Goal: Task Accomplishment & Management: Use online tool/utility

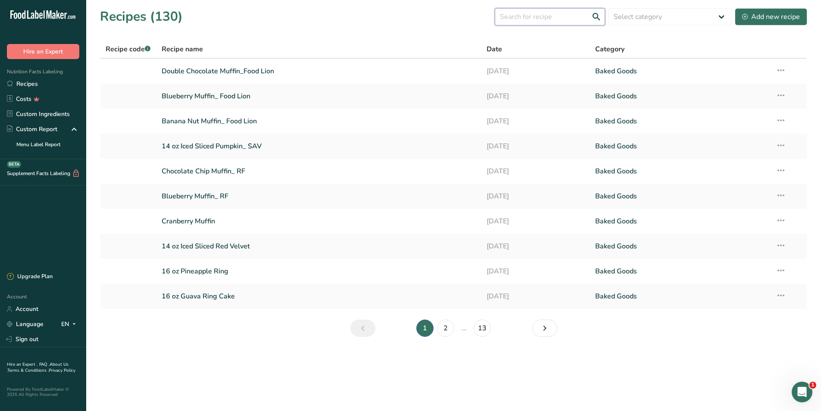
click at [574, 14] on input "text" at bounding box center [550, 16] width 110 height 17
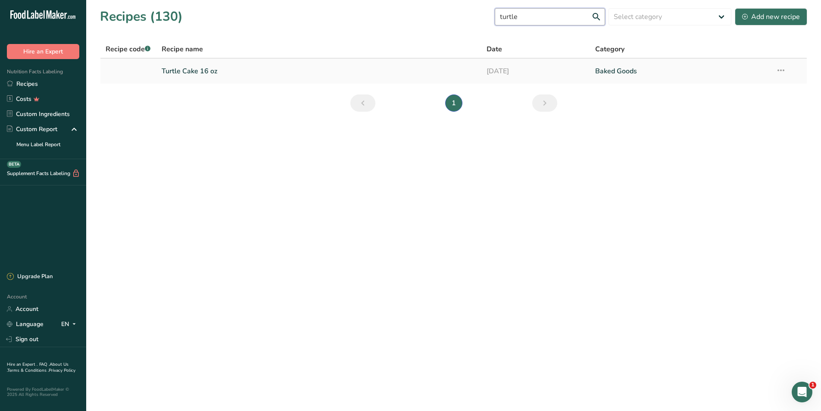
type input "turtle"
click at [235, 71] on link "Turtle Cake 16 oz" at bounding box center [319, 71] width 315 height 18
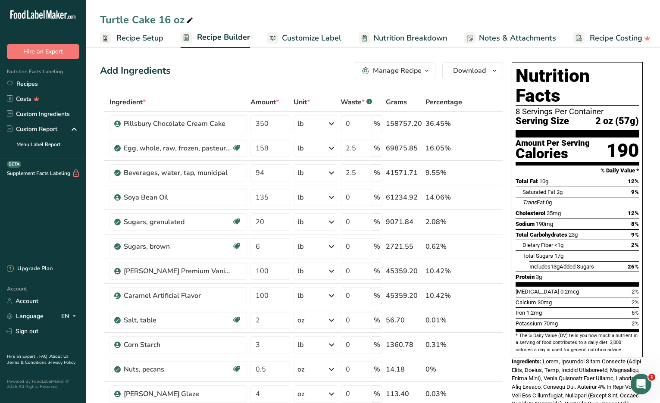
drag, startPoint x: 327, startPoint y: 14, endPoint x: 270, endPoint y: 99, distance: 102.2
click at [327, 14] on div "Turtle Cake 16 oz" at bounding box center [373, 20] width 574 height 16
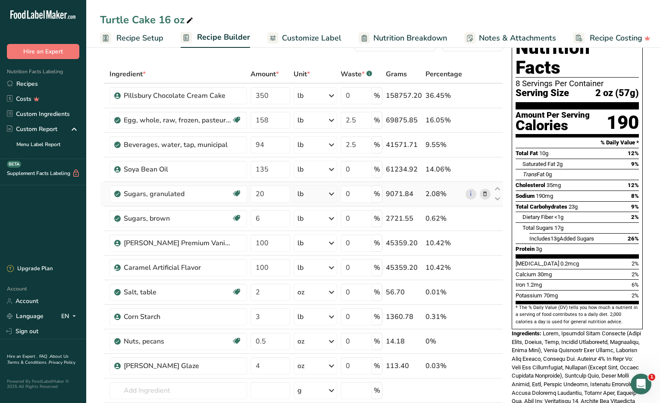
scroll to position [43, 0]
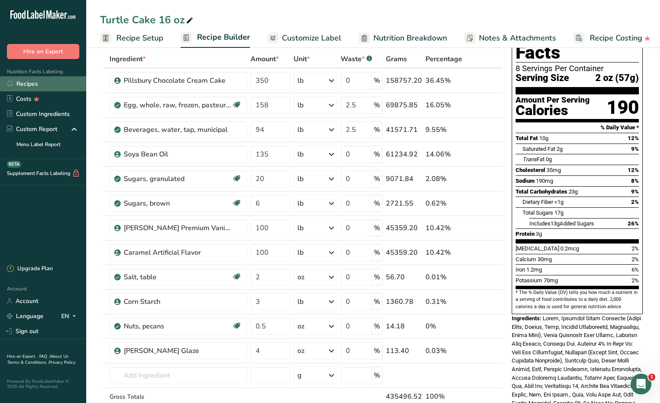
click at [25, 82] on link "Recipes" at bounding box center [43, 83] width 86 height 15
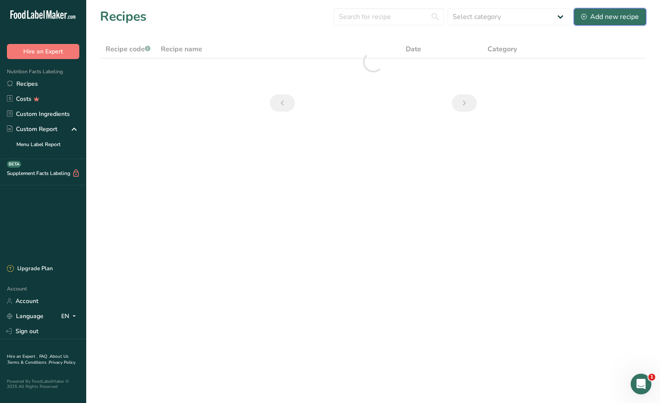
click at [616, 15] on div "Add new recipe" at bounding box center [610, 17] width 58 height 10
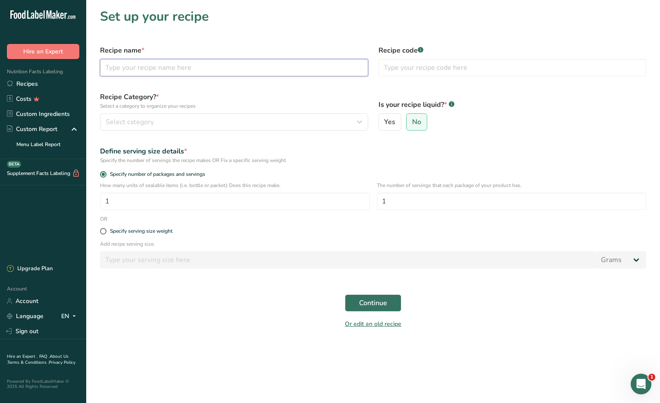
click at [181, 71] on input "text" at bounding box center [234, 67] width 268 height 17
type input "16 oz Pineapple Ring Cake"
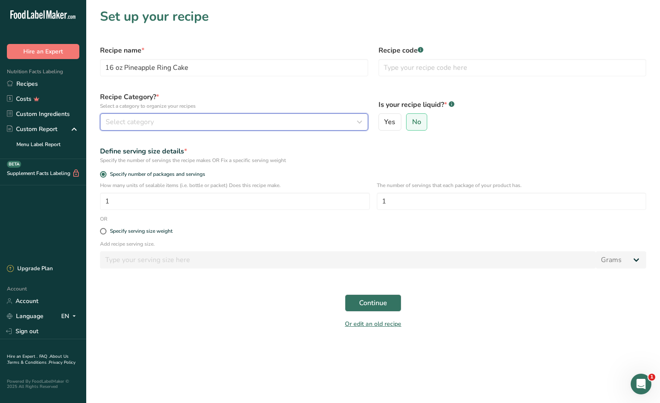
click at [296, 128] on button "Select category" at bounding box center [234, 121] width 268 height 17
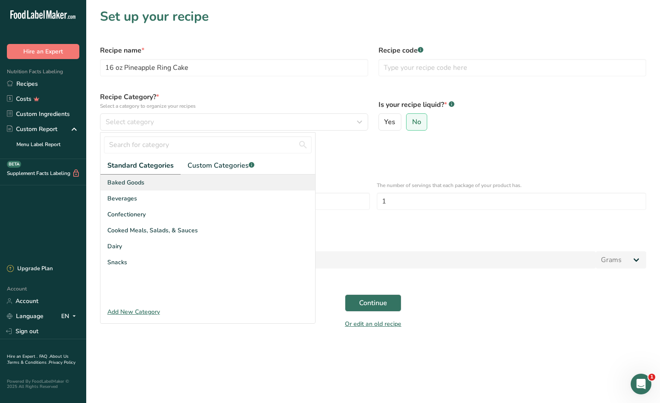
click at [124, 186] on span "Baked Goods" at bounding box center [125, 182] width 37 height 9
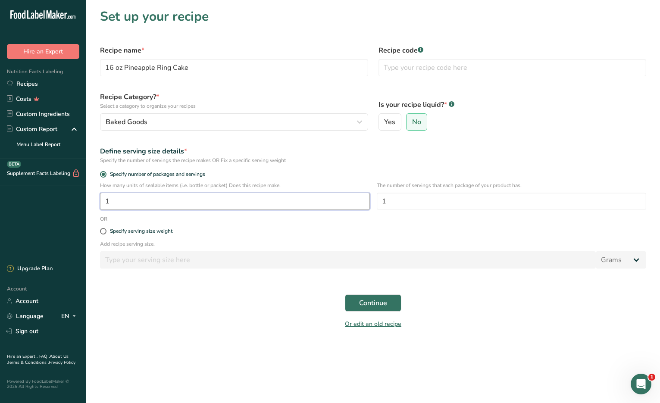
drag, startPoint x: 164, startPoint y: 204, endPoint x: 48, endPoint y: 196, distance: 116.7
click at [48, 196] on div ".a-20{fill:#fff;} Hire an Expert Nutrition Facts Labeling Recipes Costs Custom …" at bounding box center [330, 201] width 660 height 403
type input "800"
click at [353, 303] on button "Continue" at bounding box center [373, 302] width 56 height 17
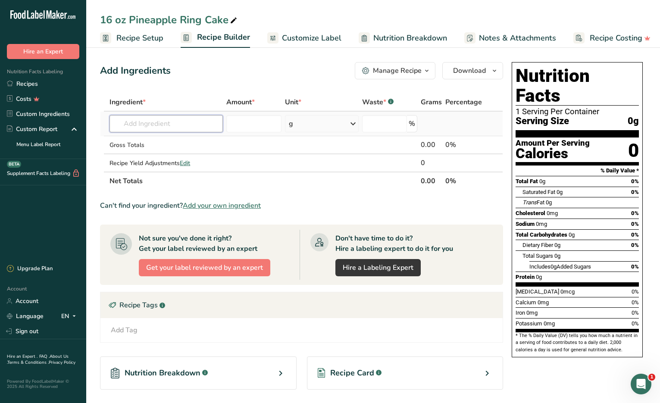
click at [146, 123] on input "text" at bounding box center [165, 123] width 113 height 17
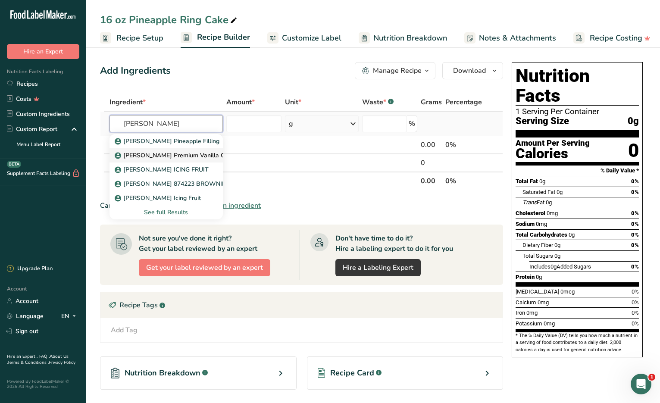
type input "[PERSON_NAME]"
click at [155, 155] on p "[PERSON_NAME] Premium Vanilla Creme Cake Base- 50 LB" at bounding box center [203, 155] width 175 height 9
type input "[PERSON_NAME] Premium Vanilla Creme Cake Base- 50 LB"
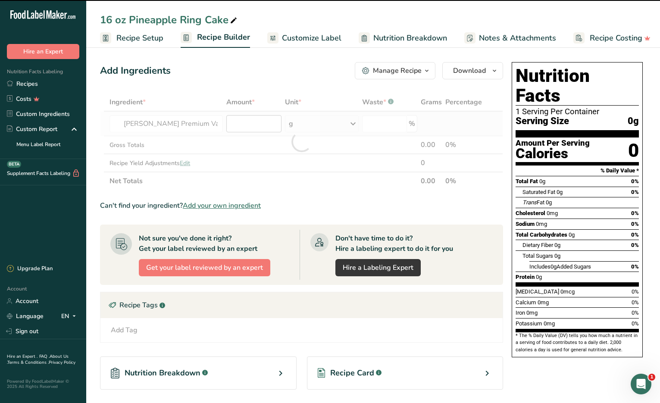
type input "0"
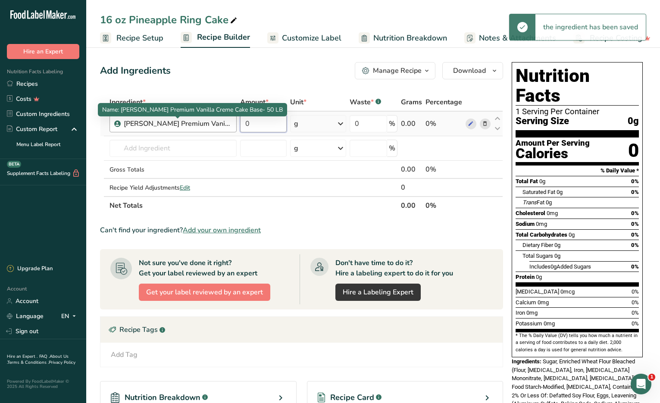
drag, startPoint x: 254, startPoint y: 124, endPoint x: 229, endPoint y: 124, distance: 25.0
click at [229, 124] on tr "[PERSON_NAME] Premium Vanilla Creme Cake Base- 50 LB 0 g Weight Units g kg mg S…" at bounding box center [301, 124] width 402 height 25
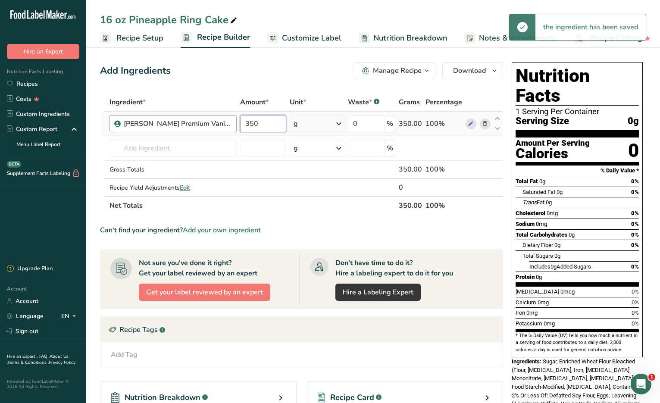
type input "350"
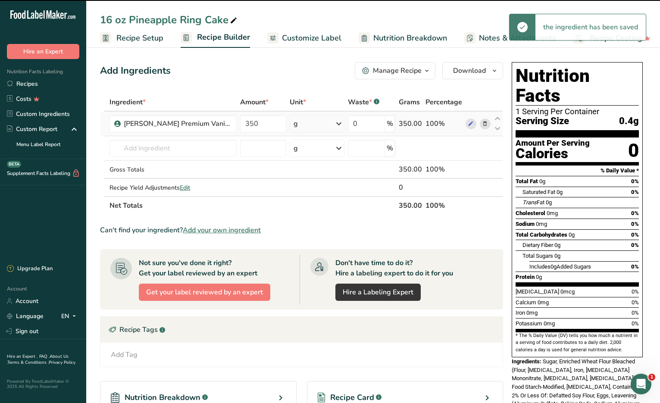
click at [320, 125] on div "g" at bounding box center [317, 123] width 55 height 17
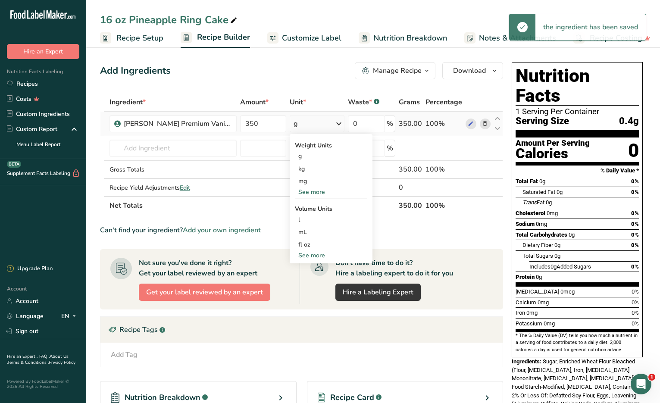
click at [311, 190] on div "See more" at bounding box center [331, 191] width 72 height 9
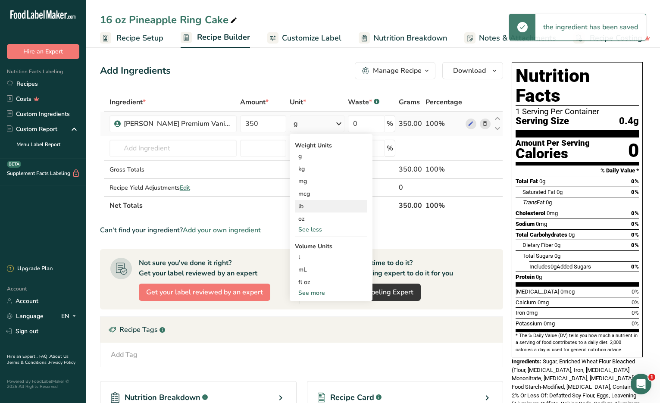
click at [307, 207] on div "lb" at bounding box center [331, 206] width 72 height 12
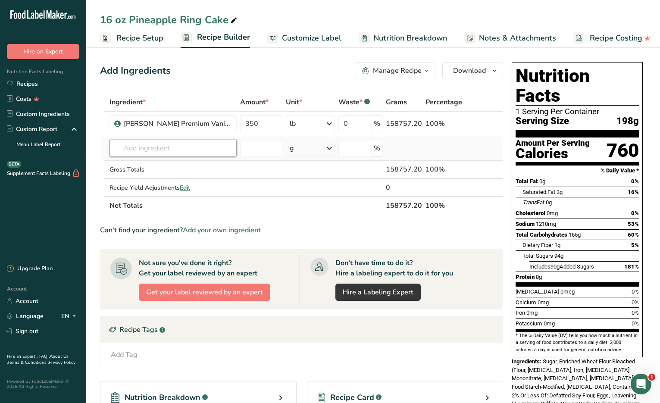
click at [151, 151] on input "text" at bounding box center [172, 148] width 127 height 17
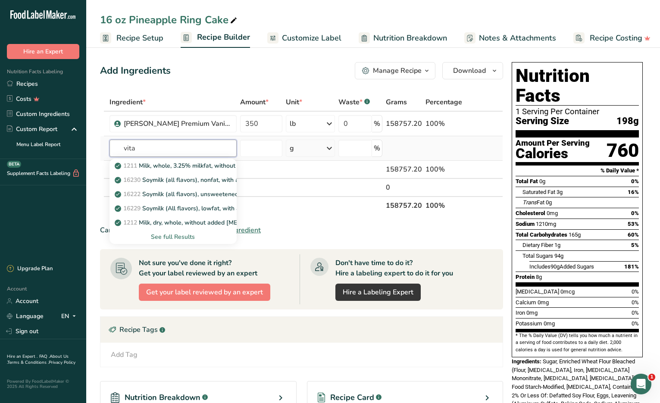
type input "vita"
click at [188, 235] on div "See full Results" at bounding box center [172, 236] width 113 height 9
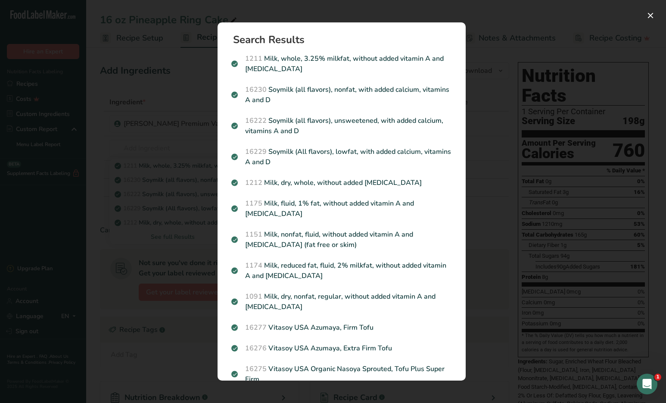
drag, startPoint x: 121, startPoint y: 267, endPoint x: 126, endPoint y: 249, distance: 19.0
click at [120, 267] on div "Search results modal" at bounding box center [333, 201] width 666 height 403
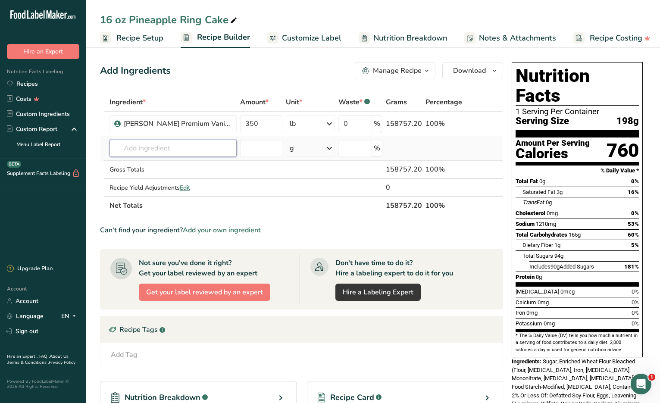
click at [141, 145] on input "text" at bounding box center [172, 148] width 127 height 17
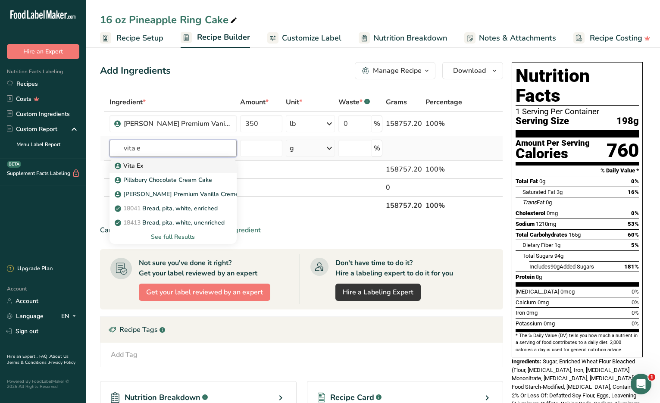
type input "vita e"
click at [144, 164] on div "Vita Ex" at bounding box center [166, 165] width 100 height 9
type input "Vita Ex"
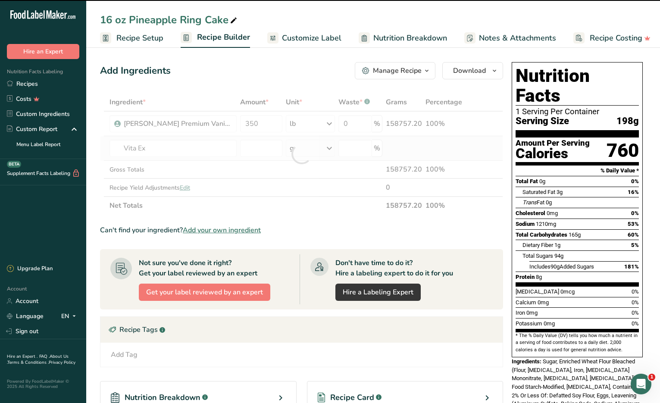
type input "0"
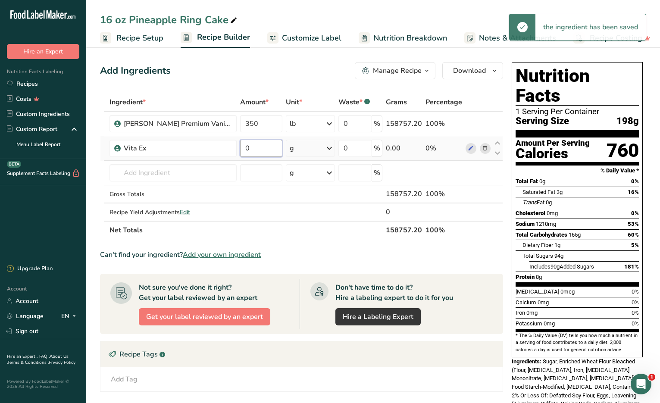
click at [268, 151] on input "0" at bounding box center [261, 148] width 43 height 17
click at [250, 144] on input "0" at bounding box center [261, 148] width 43 height 17
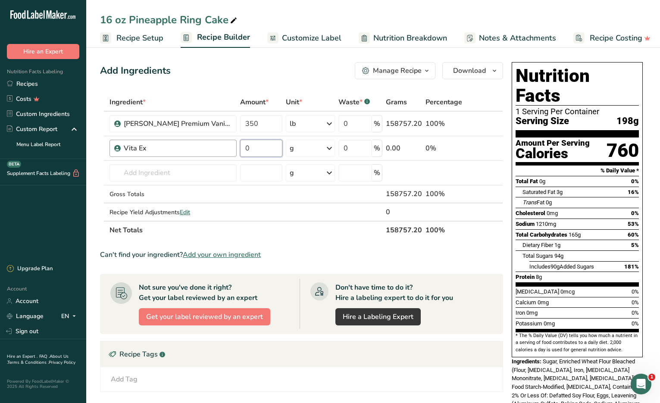
drag, startPoint x: 252, startPoint y: 144, endPoint x: 233, endPoint y: 145, distance: 18.5
click at [233, 145] on tr "Vita Ex 0 g Weight Units g kg mg See more Volume Units l mL fl oz See more 0 % …" at bounding box center [301, 148] width 402 height 25
type input "5"
click at [304, 147] on div "Ingredient * Amount * Unit * Waste * .a-a{fill:#347362;}.b-a{fill:#fff;} Grams …" at bounding box center [301, 166] width 403 height 146
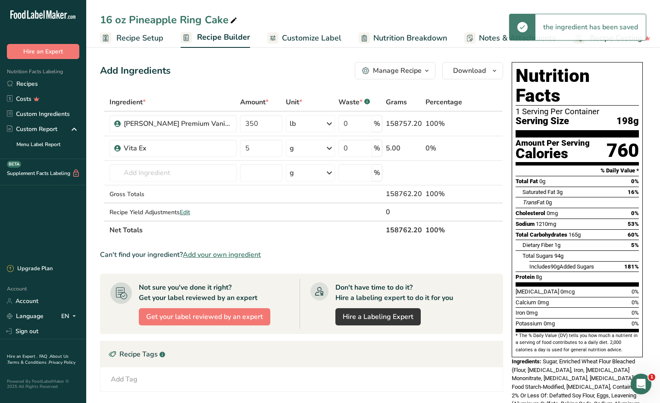
click at [321, 150] on div "g" at bounding box center [310, 148] width 49 height 17
click at [306, 216] on div "See more" at bounding box center [327, 216] width 72 height 9
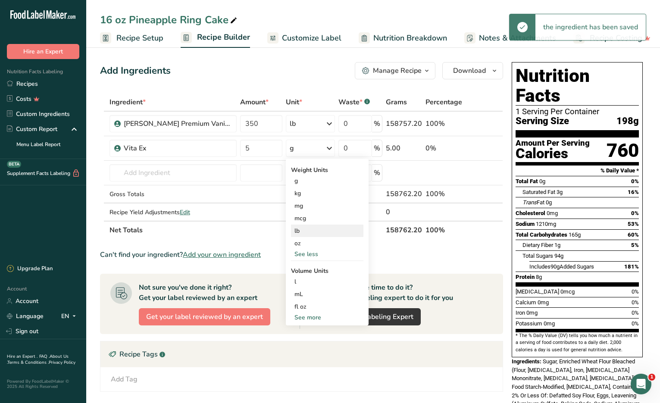
click at [303, 231] on div "lb" at bounding box center [327, 231] width 72 height 12
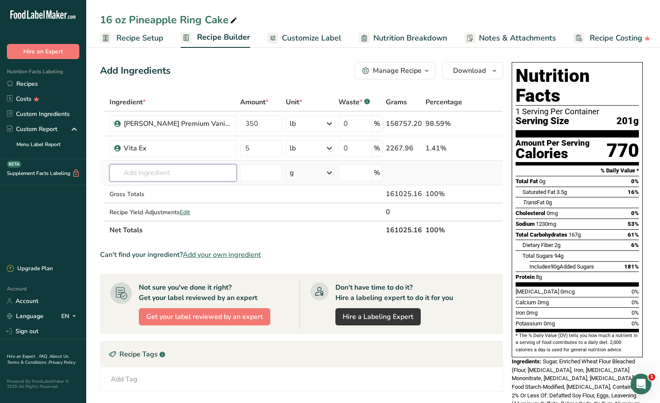
click at [121, 173] on input "text" at bounding box center [172, 172] width 127 height 17
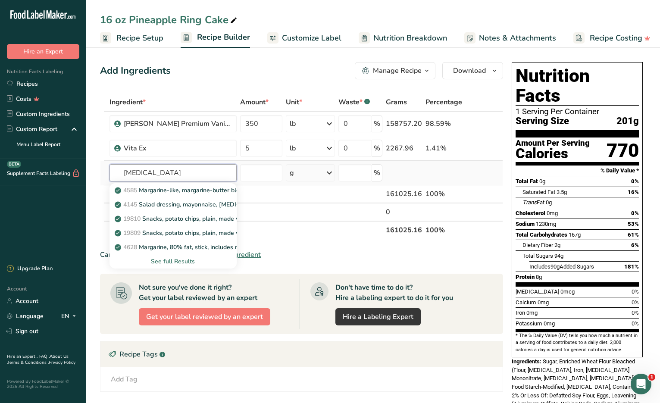
type input "[MEDICAL_DATA]"
click at [158, 259] on div "See full Results" at bounding box center [172, 261] width 113 height 9
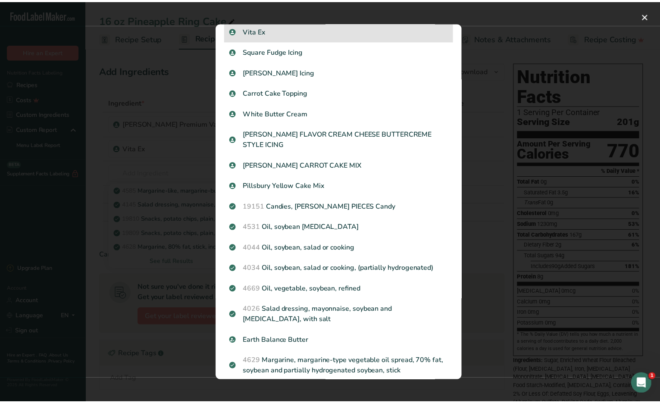
scroll to position [287, 0]
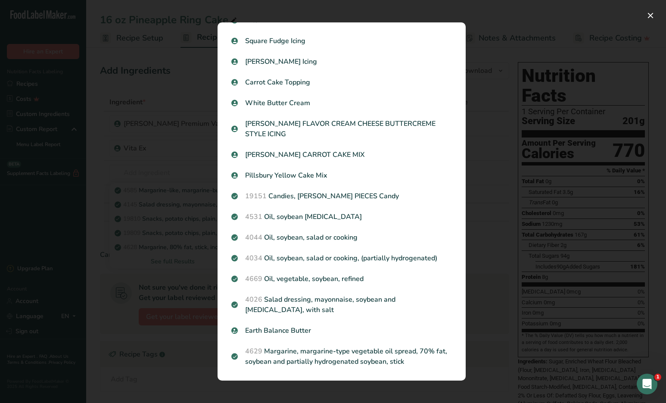
click at [196, 348] on div "Search results modal" at bounding box center [333, 201] width 666 height 403
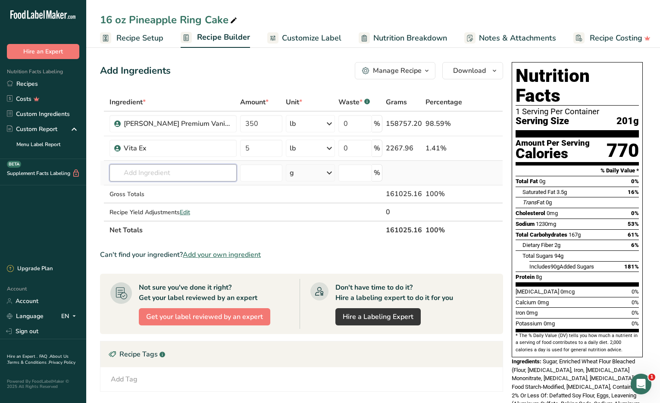
click at [138, 172] on input "text" at bounding box center [172, 172] width 127 height 17
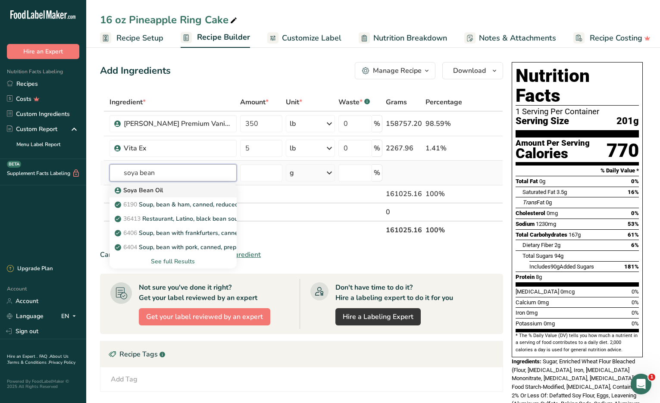
type input "soya bean"
click at [163, 192] on p "Soya Bean Oil" at bounding box center [139, 190] width 47 height 9
type input "Soya Bean Oil"
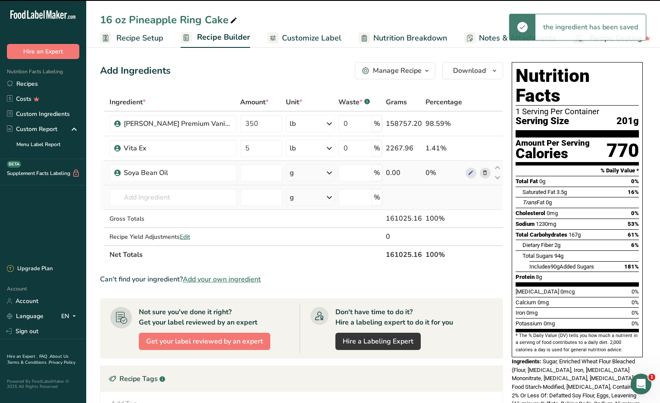
type input "0"
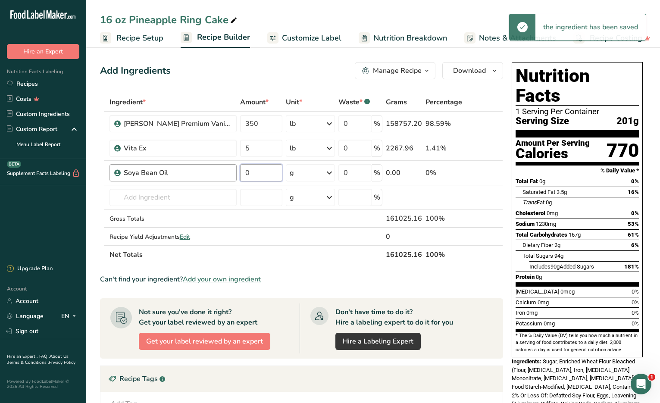
drag, startPoint x: 259, startPoint y: 175, endPoint x: 224, endPoint y: 175, distance: 35.3
click at [224, 175] on tr "Soya Bean Oil 0 g Weight Units g kg mg See more Volume Units l mL fl oz See mor…" at bounding box center [301, 173] width 402 height 25
type input "90"
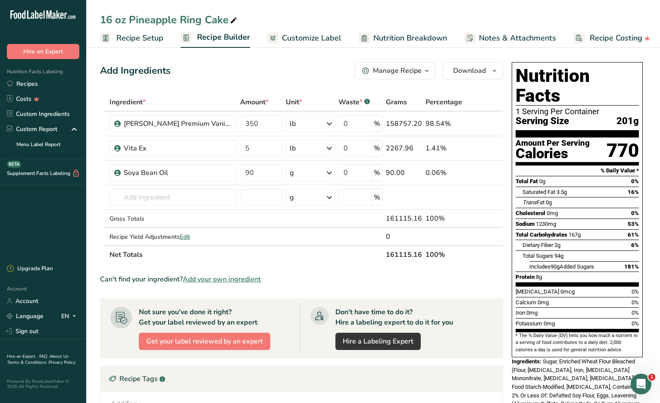
click at [303, 173] on div "Ingredient * Amount * Unit * Waste * .a-a{fill:#347362;}.b-a{fill:#fff;} Grams …" at bounding box center [301, 178] width 403 height 171
click at [297, 174] on div "g" at bounding box center [310, 172] width 49 height 17
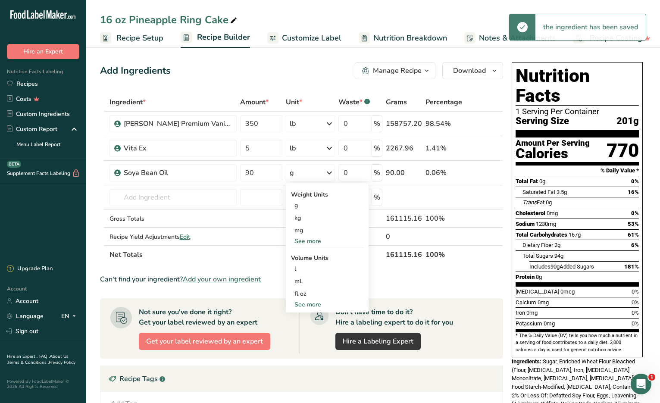
click at [307, 242] on div "See more" at bounding box center [327, 241] width 72 height 9
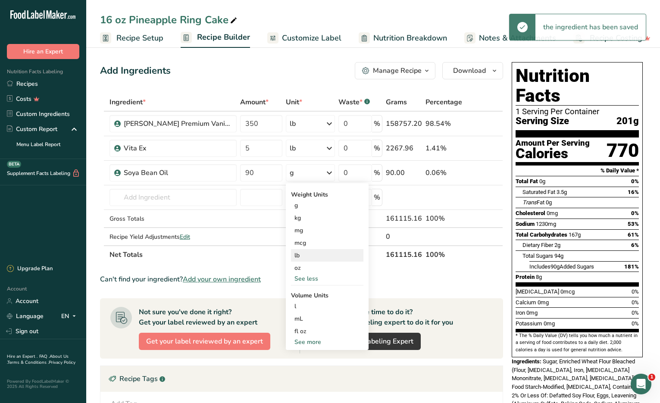
click at [306, 258] on div "lb" at bounding box center [327, 255] width 72 height 12
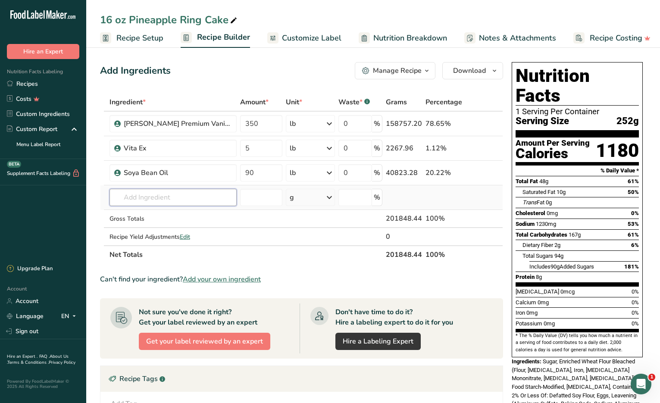
click at [150, 200] on input "text" at bounding box center [172, 197] width 127 height 17
paste input "Egg, whole, raw, frozen, pasteurized (Includes foods for USDA's Food Distributi…"
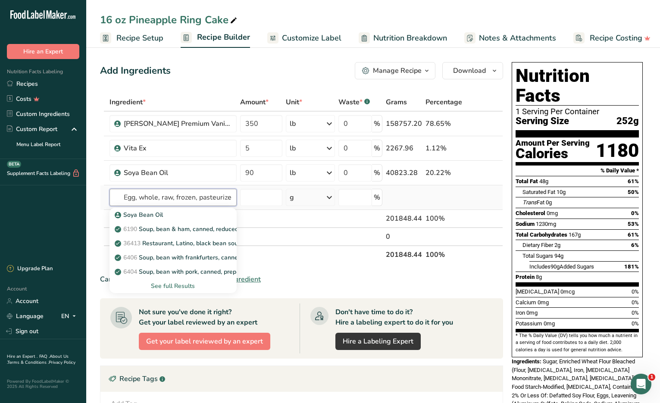
scroll to position [0, 172]
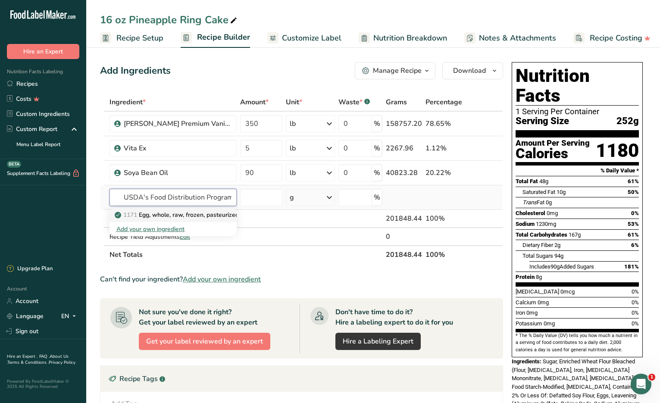
type input "Egg, whole, raw, frozen, pasteurized (Includes foods for USDA's Food Distributi…"
click at [150, 216] on p "1171 Egg, whole, raw, frozen, pasteurized (Includes foods for USDA's Food Distr…" at bounding box center [254, 214] width 276 height 9
type input "Egg, whole, raw, frozen, pasteurized (Includes foods for USDA's Food Distributi…"
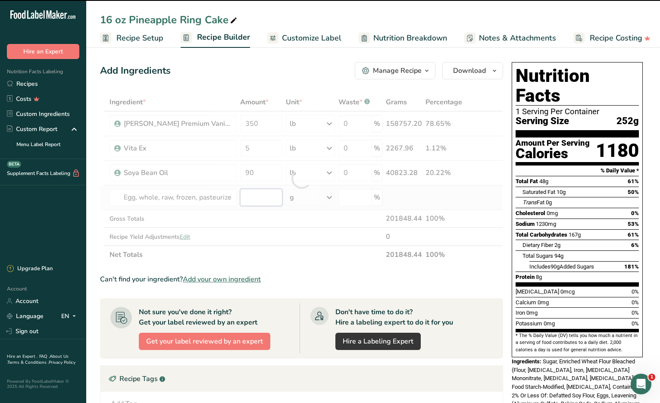
type input "0"
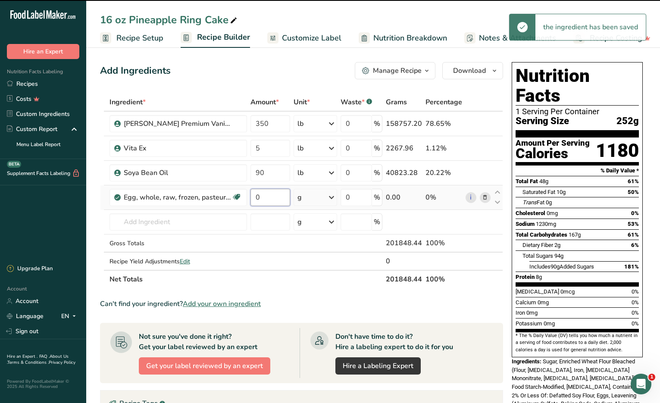
click at [262, 196] on input "0" at bounding box center [270, 197] width 40 height 17
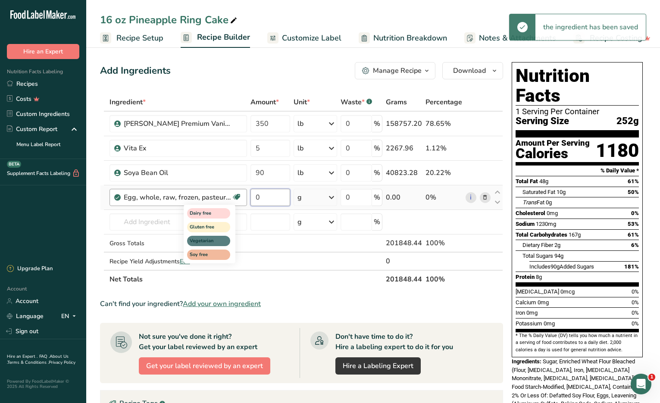
drag, startPoint x: 262, startPoint y: 196, endPoint x: 233, endPoint y: 197, distance: 29.8
click at [233, 197] on tr "Egg, whole, raw, frozen, pasteurized (Includes foods for USDA's Food Distributi…" at bounding box center [301, 197] width 402 height 25
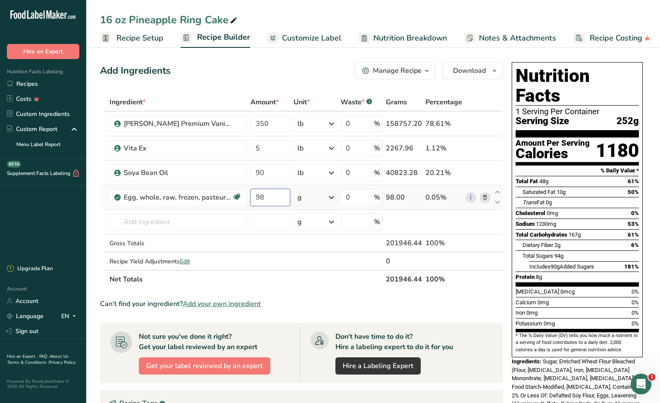
type input "98"
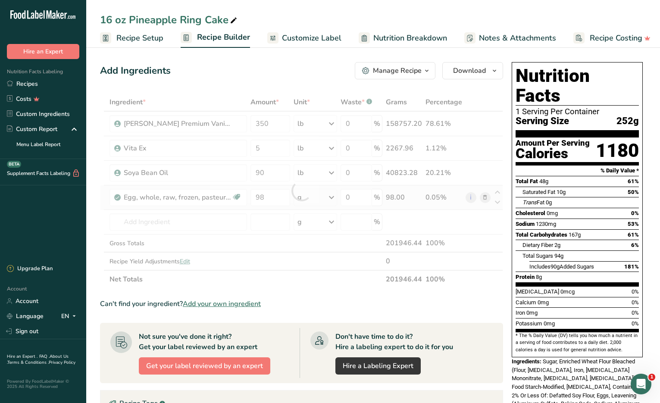
click at [320, 200] on div "Ingredient * Amount * Unit * Waste * .a-a{fill:#347362;}.b-a{fill:#fff;} Grams …" at bounding box center [301, 190] width 403 height 195
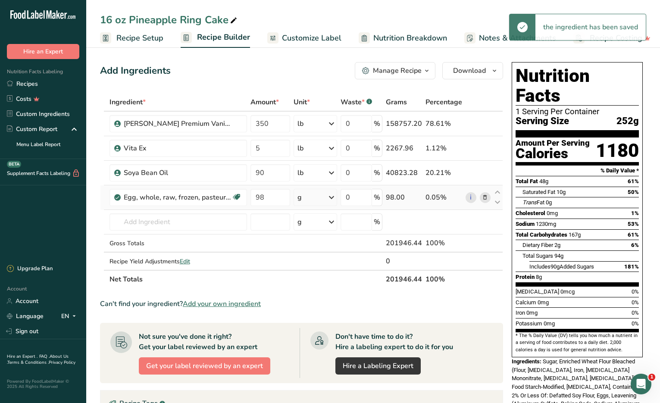
click at [306, 194] on div "g" at bounding box center [316, 197] width 44 height 17
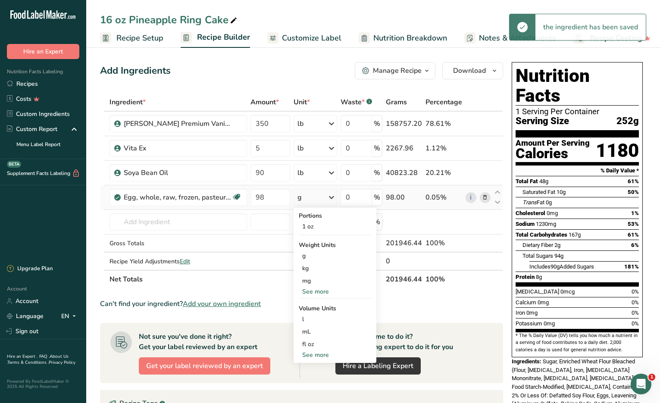
click at [308, 294] on div "See more" at bounding box center [335, 291] width 72 height 9
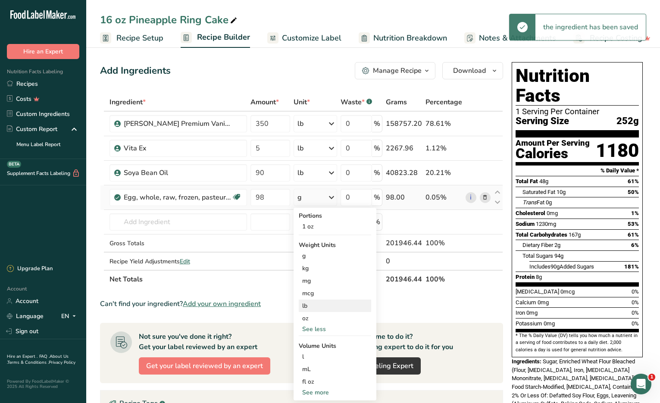
click at [308, 308] on div "lb" at bounding box center [335, 306] width 72 height 12
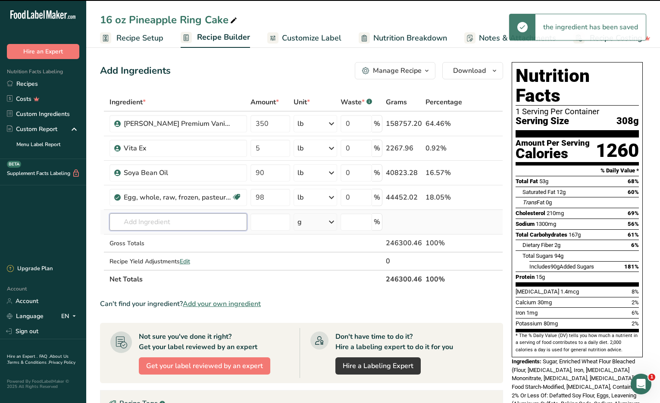
click at [148, 220] on input "text" at bounding box center [177, 221] width 137 height 17
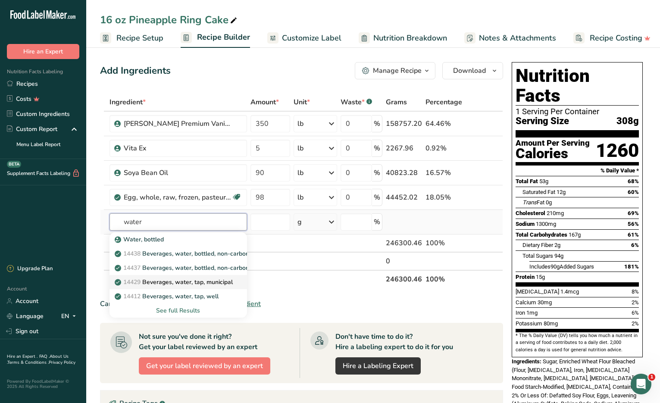
type input "water"
click at [195, 283] on p "14429 [GEOGRAPHIC_DATA], water, tap, municipal" at bounding box center [174, 282] width 116 height 9
type input "Beverages, water, tap, municipal"
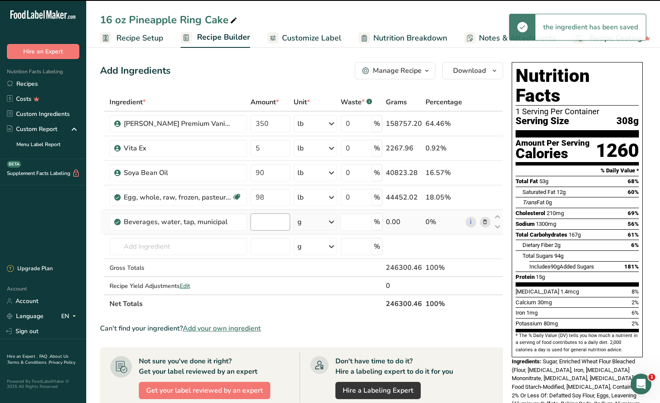
type input "0"
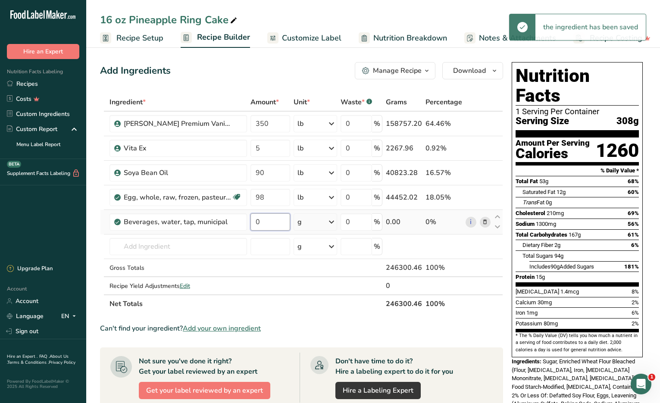
click at [264, 221] on input "0" at bounding box center [270, 221] width 40 height 17
type input "87"
click at [314, 225] on div "Ingredient * Amount * Unit * Waste * .a-a{fill:#347362;}.b-a{fill:#fff;} Grams …" at bounding box center [301, 203] width 403 height 220
click at [314, 219] on div "g" at bounding box center [316, 221] width 44 height 17
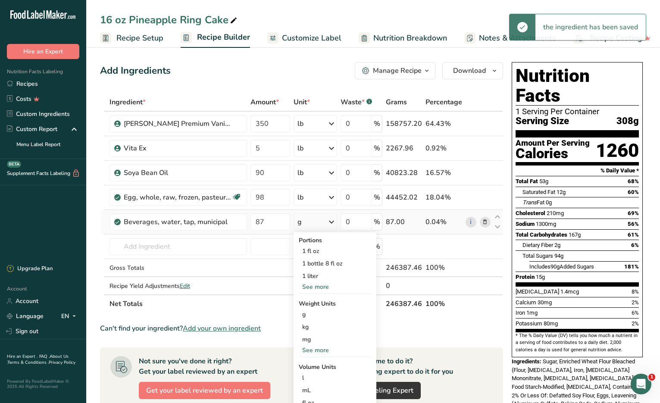
click at [325, 284] on div "See more" at bounding box center [335, 286] width 72 height 9
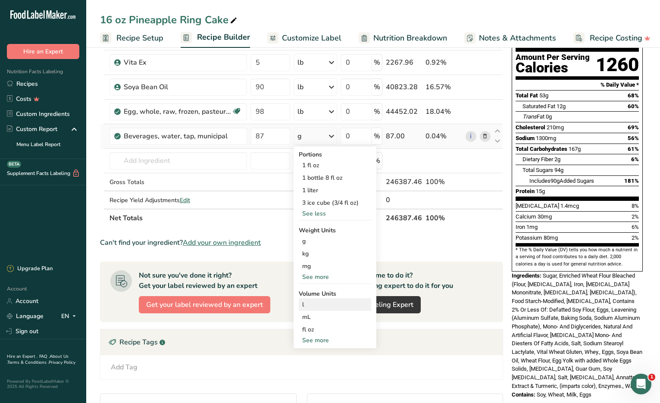
scroll to position [86, 0]
click at [322, 278] on div "See more" at bounding box center [335, 276] width 72 height 9
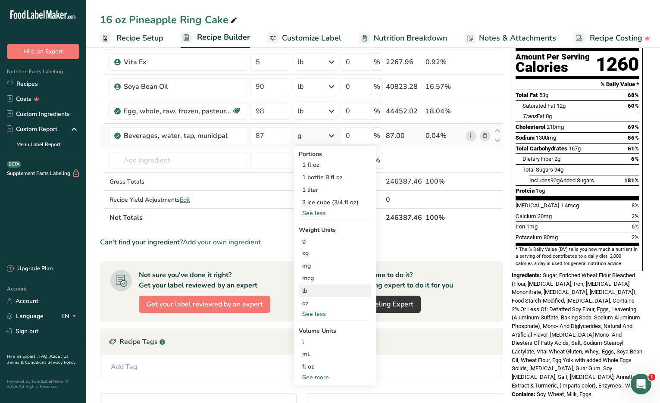
click at [318, 291] on div "lb" at bounding box center [335, 290] width 72 height 12
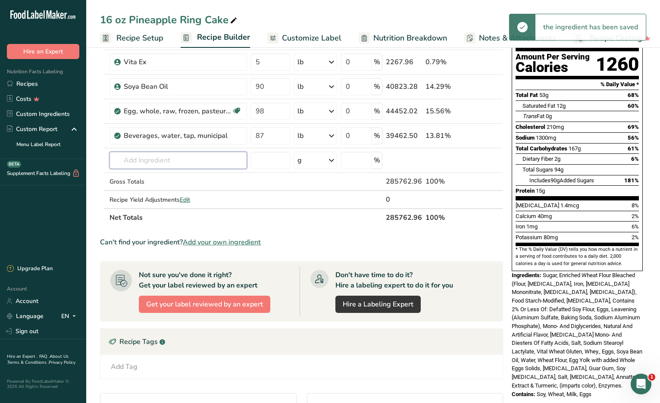
click at [140, 157] on input "text" at bounding box center [177, 160] width 137 height 17
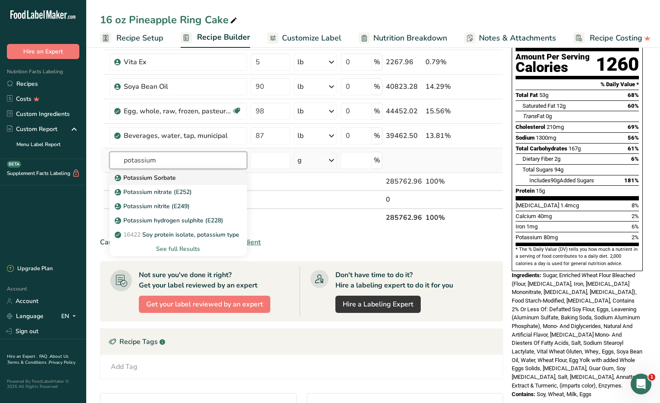
type input "potassium"
click at [141, 177] on p "Potassium Sorbate" at bounding box center [145, 177] width 59 height 9
type input "Potassium Sorbate"
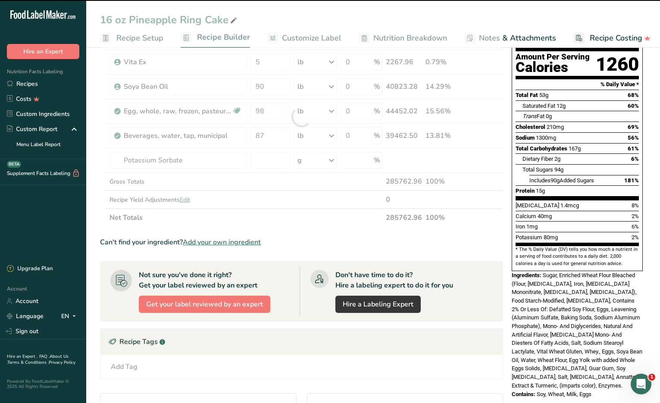
type input "0"
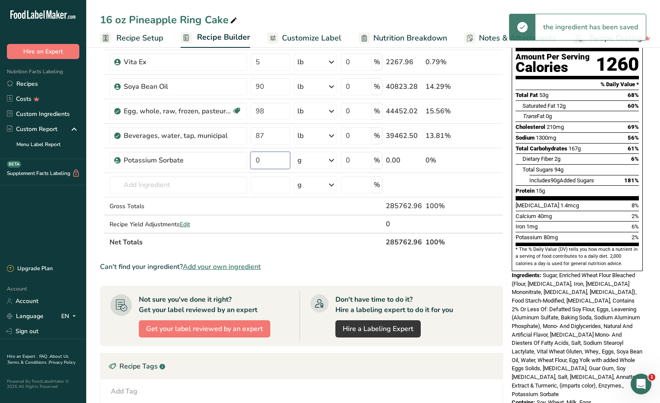
click at [272, 159] on input "0" at bounding box center [270, 160] width 40 height 17
drag, startPoint x: 272, startPoint y: 159, endPoint x: 215, endPoint y: 159, distance: 56.9
click at [215, 159] on tr "Potassium Sorbate 0 g Weight Units g kg mg See more Volume Units l Volume units…" at bounding box center [301, 160] width 402 height 25
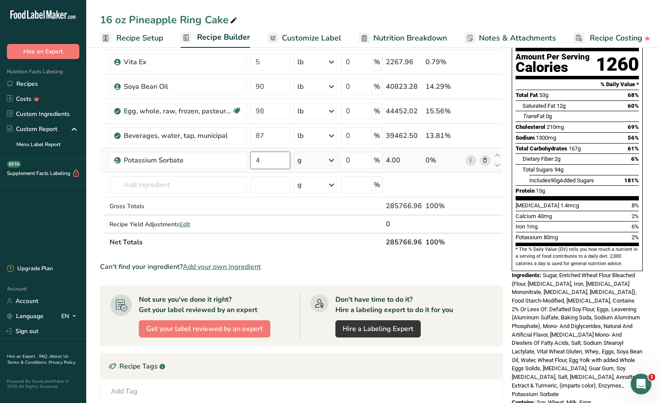
type input "4"
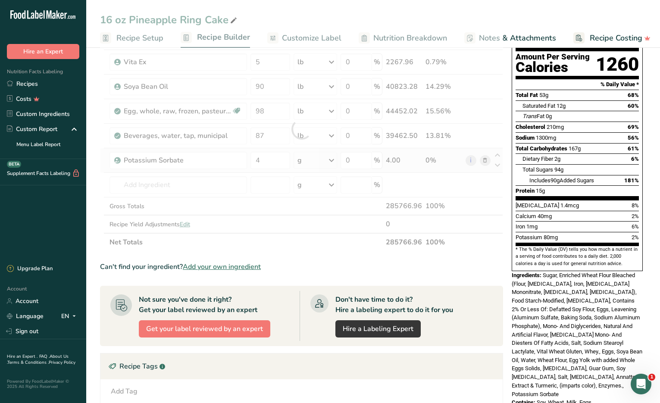
click at [313, 156] on div "Ingredient * Amount * Unit * Waste * .a-a{fill:#347362;}.b-a{fill:#fff;} Grams …" at bounding box center [301, 129] width 403 height 244
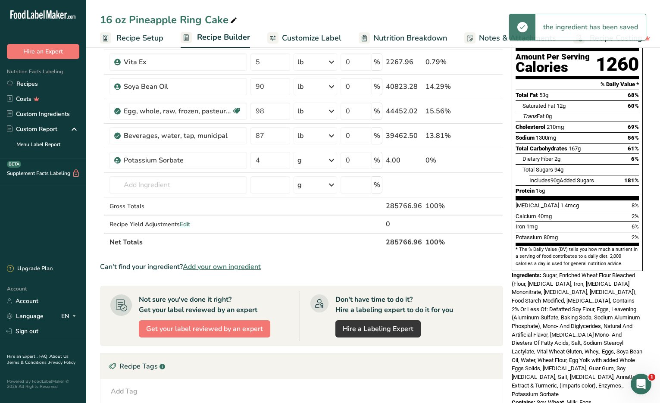
click at [302, 160] on div "g" at bounding box center [299, 160] width 4 height 10
click at [311, 225] on div "See more" at bounding box center [335, 228] width 72 height 9
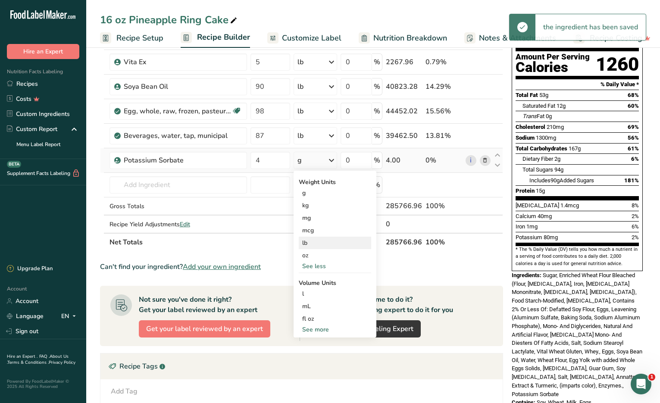
click at [320, 247] on div "lb" at bounding box center [335, 243] width 72 height 12
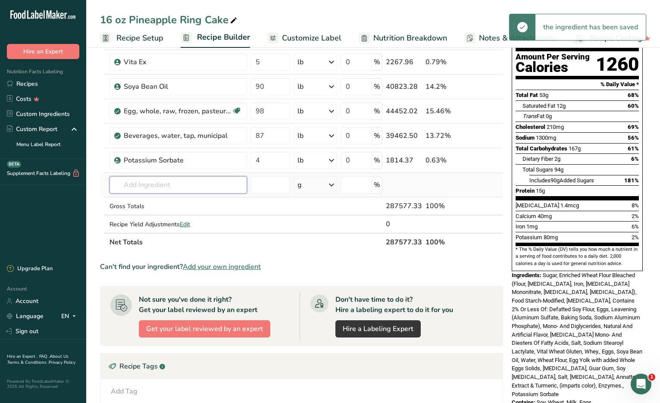
click at [129, 189] on input "text" at bounding box center [177, 184] width 137 height 17
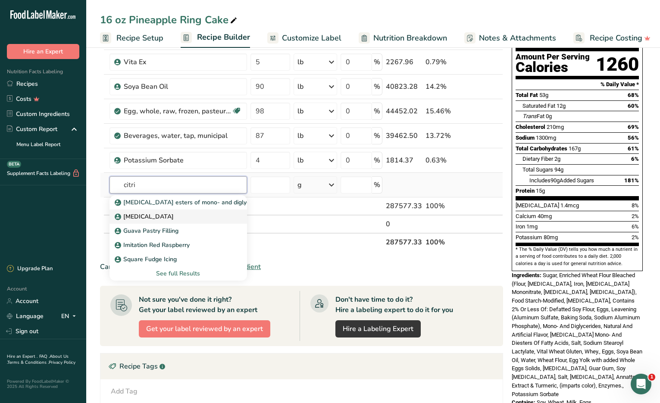
type input "citri"
click at [141, 210] on link "[MEDICAL_DATA]" at bounding box center [177, 216] width 137 height 14
type input "[MEDICAL_DATA]"
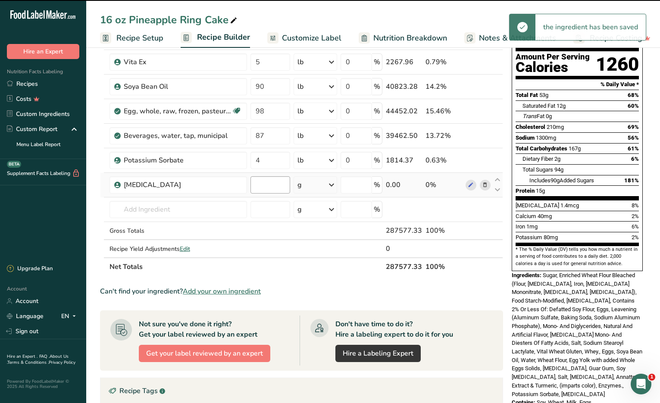
type input "0"
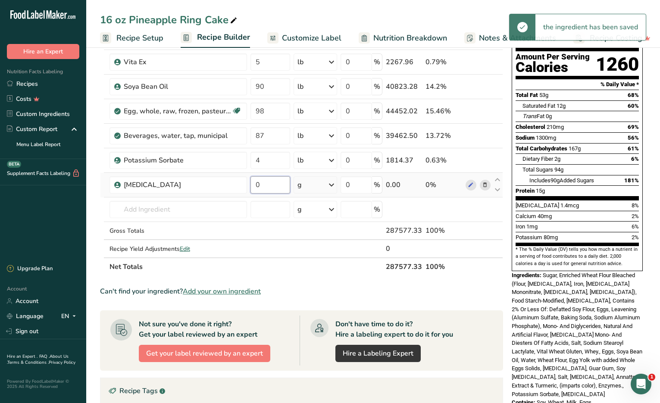
click at [266, 188] on input "0" at bounding box center [270, 184] width 40 height 17
type input "7"
click at [307, 184] on div "Ingredient * Amount * Unit * Waste * .a-a{fill:#347362;}.b-a{fill:#fff;} Grams …" at bounding box center [301, 141] width 403 height 269
click at [306, 184] on div "g" at bounding box center [316, 184] width 44 height 17
click at [314, 251] on div "See more" at bounding box center [335, 253] width 72 height 9
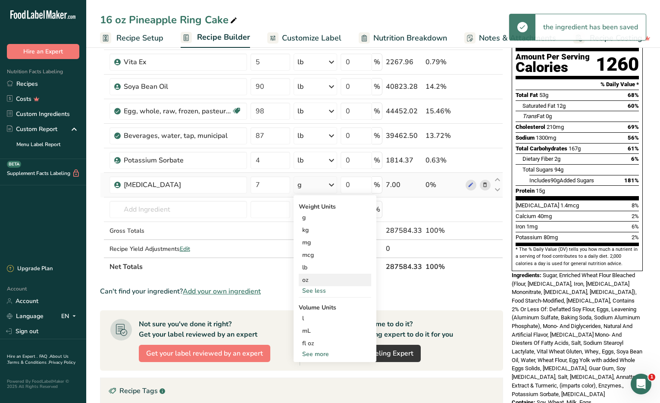
click at [317, 283] on div "oz" at bounding box center [335, 280] width 72 height 12
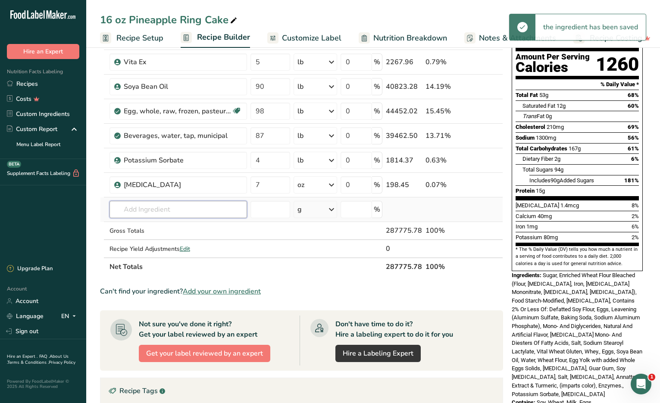
click at [159, 206] on input "text" at bounding box center [177, 209] width 137 height 17
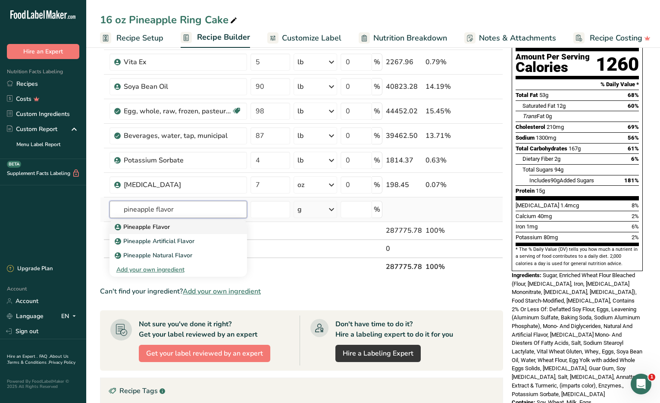
type input "pineapple flavor"
click at [186, 229] on div "Pineapple Flavor" at bounding box center [171, 226] width 110 height 9
type input "Pineapple Flavor"
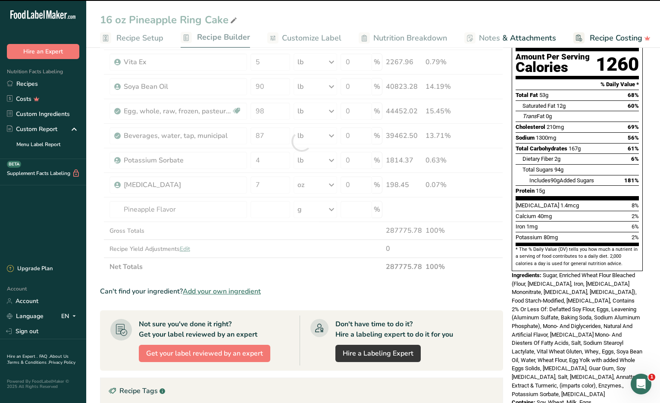
type input "0"
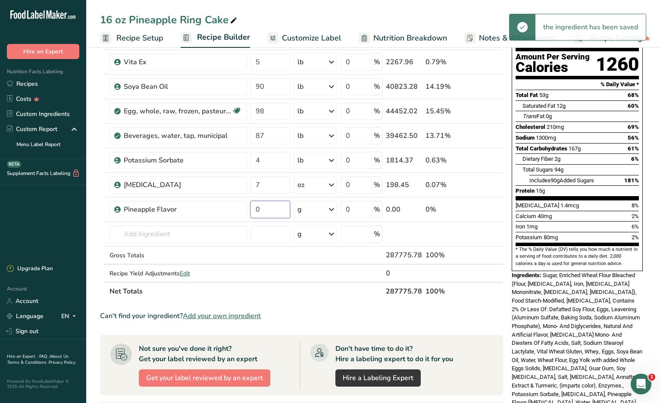
click at [257, 208] on input "0" at bounding box center [270, 209] width 40 height 17
drag, startPoint x: 262, startPoint y: 208, endPoint x: 241, endPoint y: 211, distance: 21.3
click at [241, 211] on tr "Pineapple Flavor 0 g Weight Units g kg mg See more Volume Units l mL fl oz See …" at bounding box center [301, 209] width 402 height 25
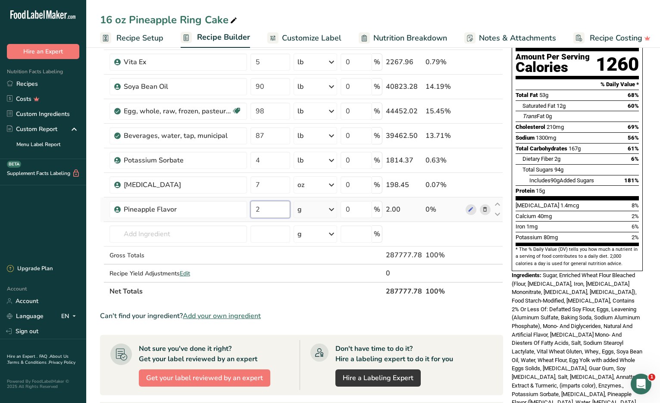
type input "2"
click at [308, 212] on div "Ingredient * Amount * Unit * Waste * .a-a{fill:#347362;}.b-a{fill:#fff;} Grams …" at bounding box center [301, 154] width 403 height 294
click at [306, 211] on div "g" at bounding box center [316, 209] width 44 height 17
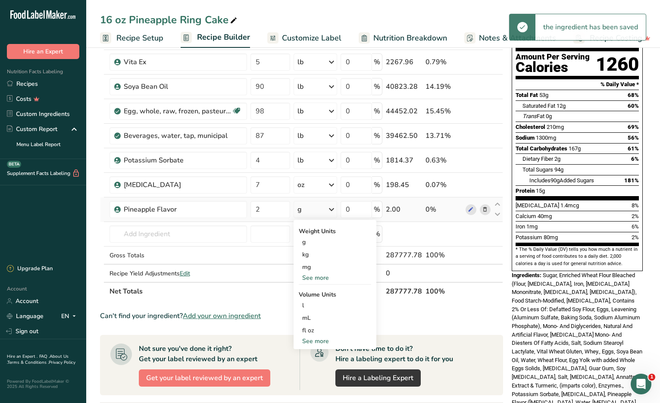
click at [314, 275] on div "See more" at bounding box center [335, 277] width 72 height 9
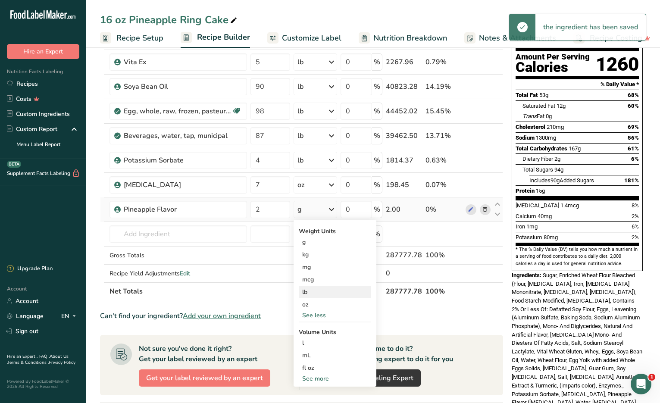
click at [319, 294] on div "lb" at bounding box center [335, 292] width 72 height 12
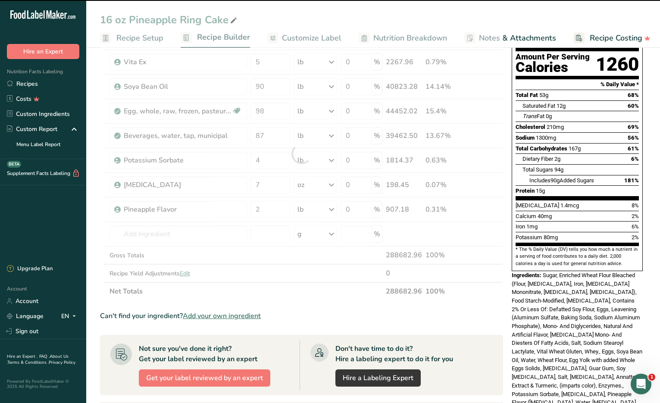
click at [183, 237] on div at bounding box center [301, 154] width 403 height 294
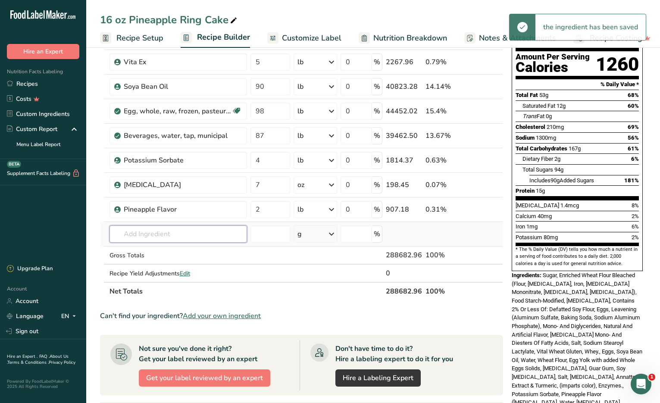
click at [183, 232] on input "text" at bounding box center [177, 233] width 137 height 17
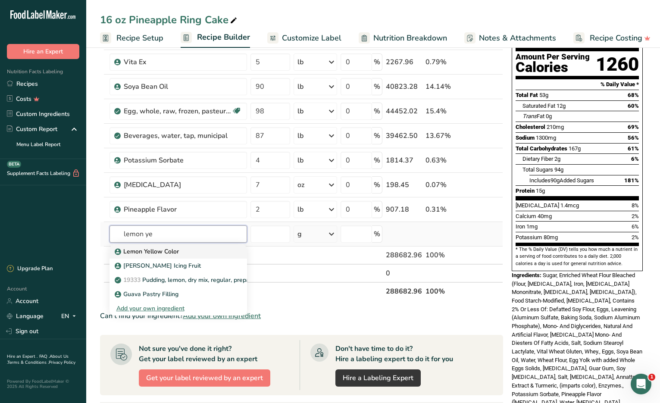
type input "lemon ye"
click at [179, 253] on p "Lemon Yellow Color" at bounding box center [147, 251] width 62 height 9
type input "Lemon Yellow Color"
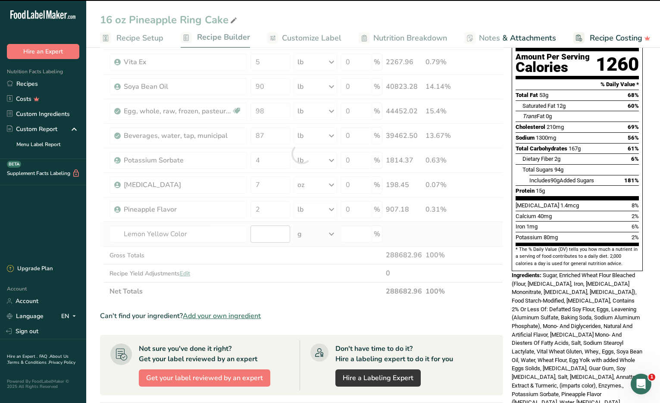
type input "0"
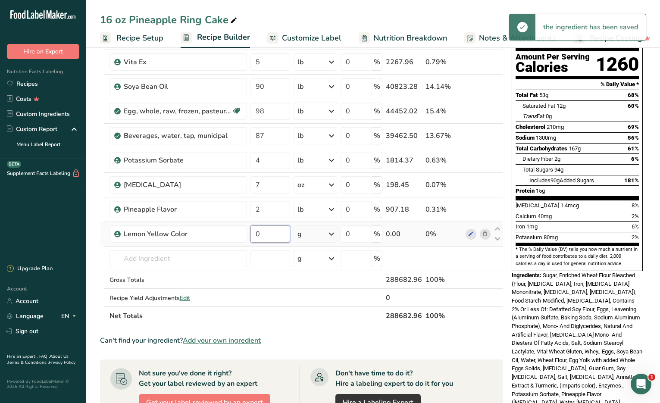
click at [269, 234] on input "0" at bounding box center [270, 233] width 40 height 17
type input "5"
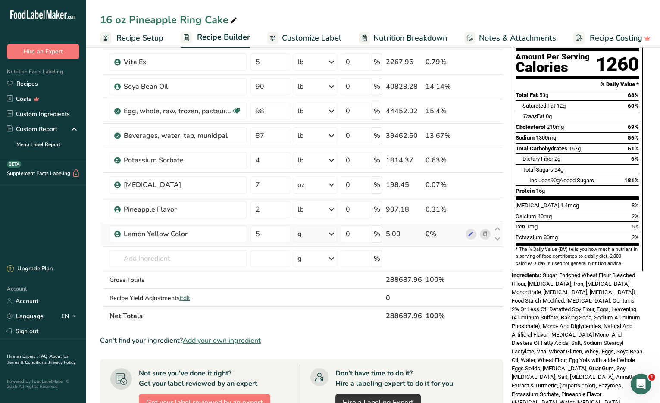
click at [319, 236] on div "Ingredient * Amount * Unit * Waste * .a-a{fill:#347362;}.b-a{fill:#fff;} Grams …" at bounding box center [301, 166] width 403 height 318
click at [307, 235] on div "g" at bounding box center [316, 233] width 44 height 17
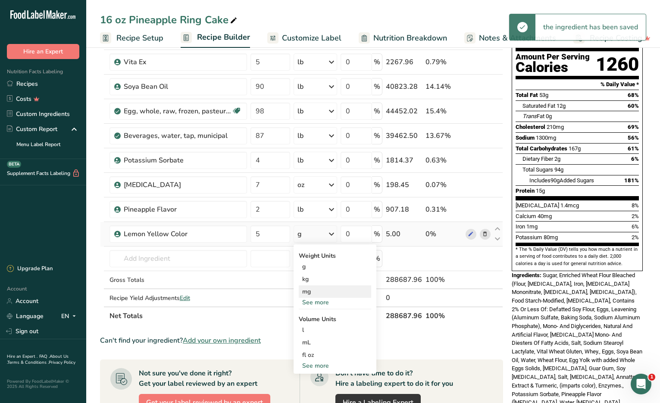
click at [326, 296] on div "mg" at bounding box center [335, 291] width 72 height 12
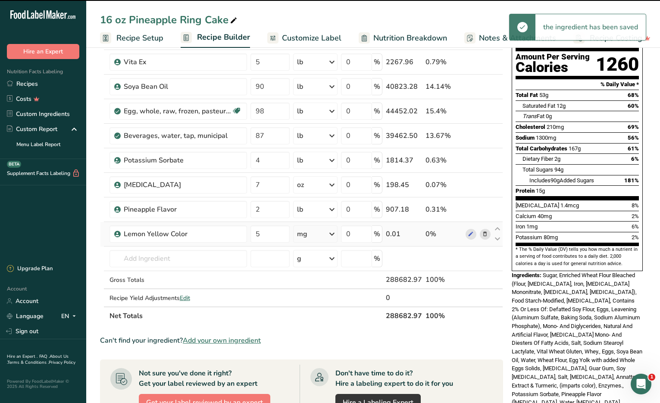
click at [314, 234] on div "mg" at bounding box center [315, 233] width 45 height 17
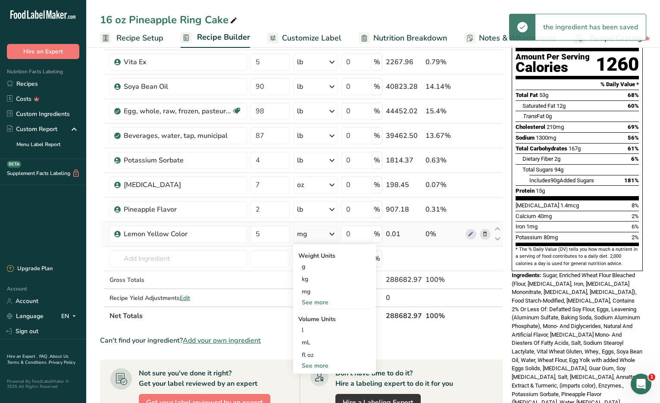
click at [315, 301] on div "See more" at bounding box center [334, 302] width 72 height 9
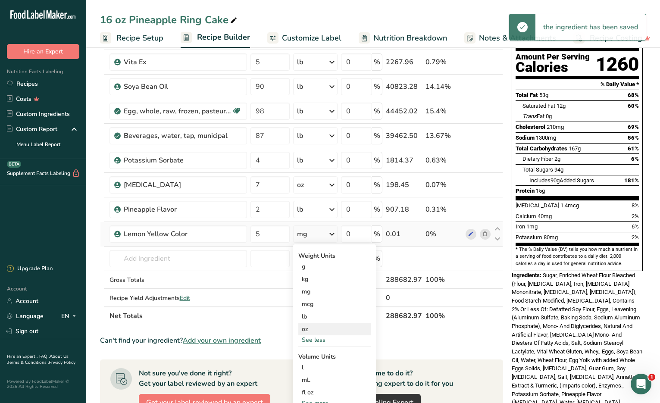
click at [312, 327] on div "oz" at bounding box center [334, 329] width 72 height 12
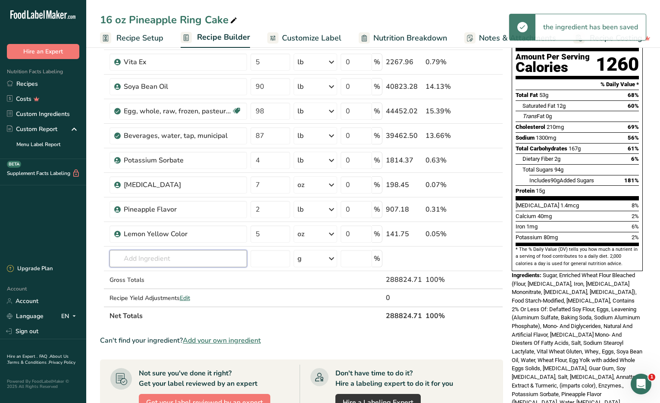
click at [161, 252] on input "text" at bounding box center [177, 258] width 137 height 17
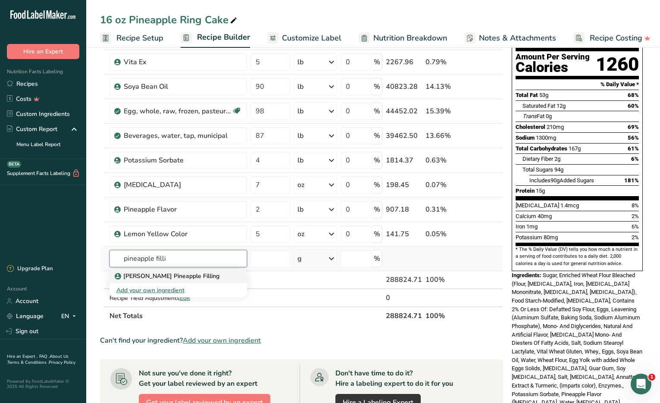
type input "pineapple filli"
click at [163, 276] on p "[PERSON_NAME] Pineapple Filling" at bounding box center [167, 276] width 103 height 9
type input "[PERSON_NAME] Pineapple Filling"
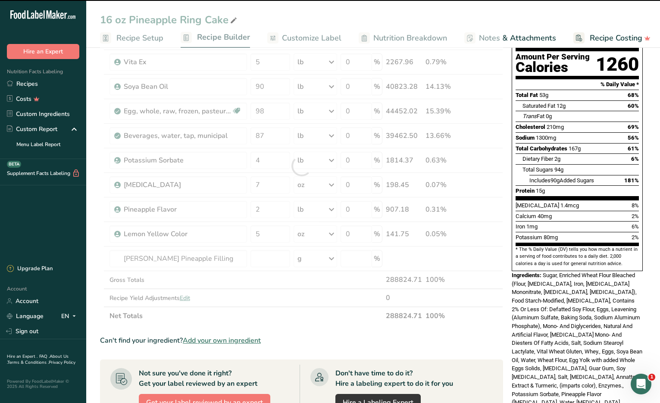
type input "0"
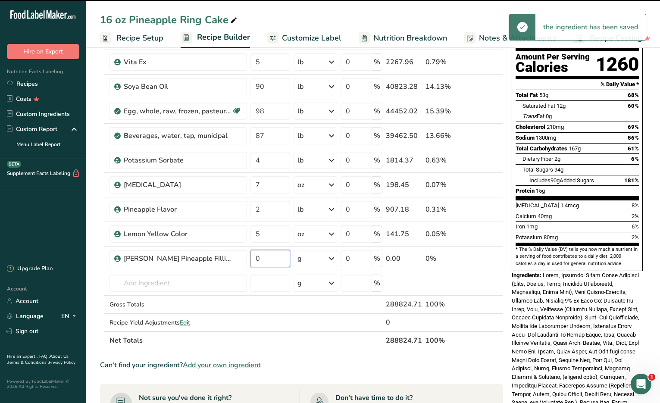
click at [271, 259] on input "0" at bounding box center [270, 258] width 40 height 17
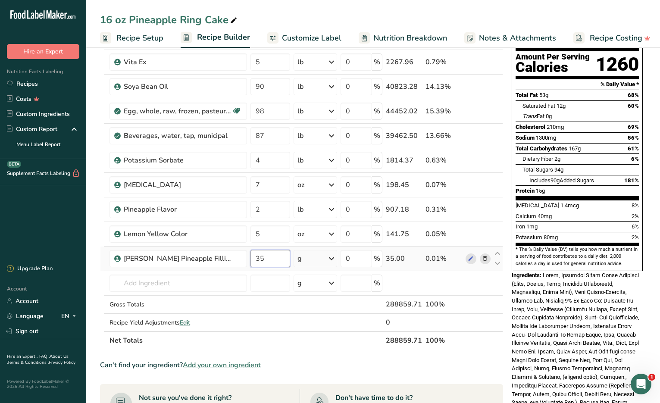
type input "35"
click at [320, 259] on div "Ingredient * Amount * Unit * Waste * .a-a{fill:#347362;}.b-a{fill:#fff;} Grams …" at bounding box center [301, 178] width 403 height 343
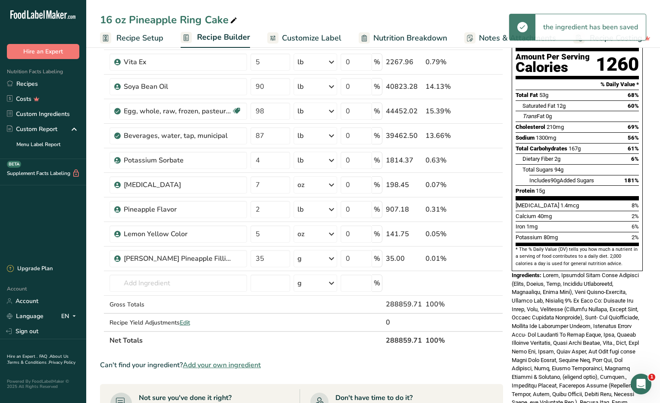
click at [306, 259] on div "g" at bounding box center [316, 258] width 44 height 17
click at [313, 327] on div "See more" at bounding box center [335, 326] width 72 height 9
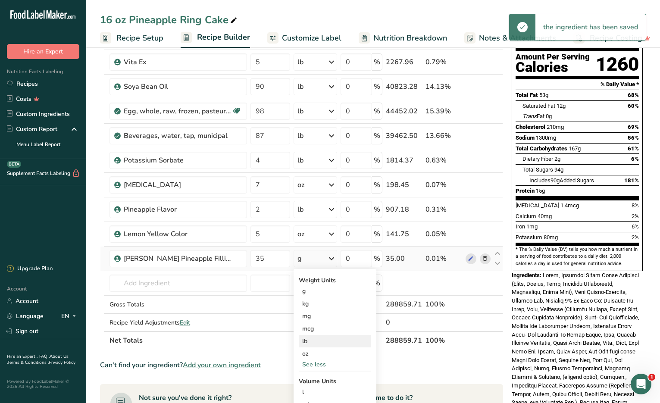
click at [315, 343] on div "lb" at bounding box center [335, 341] width 72 height 12
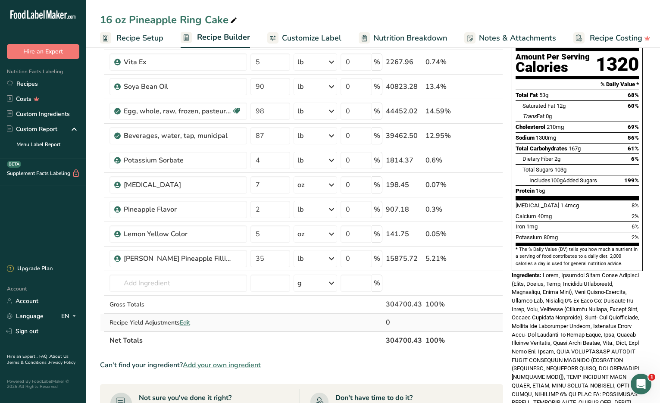
click at [501, 315] on td at bounding box center [497, 322] width 10 height 17
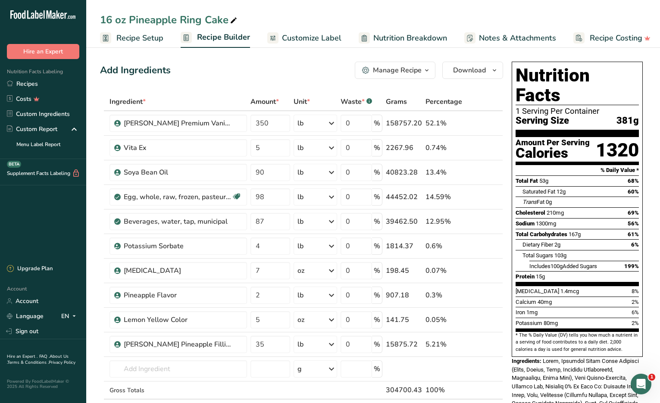
scroll to position [0, 0]
click at [127, 37] on span "Recipe Setup" at bounding box center [139, 38] width 47 height 12
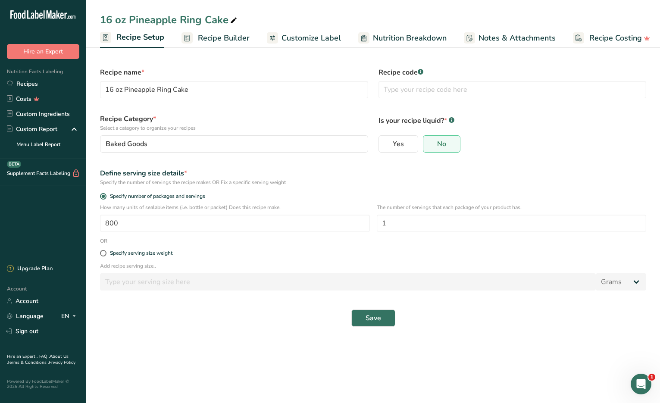
scroll to position [0, 3]
drag, startPoint x: 123, startPoint y: 224, endPoint x: 83, endPoint y: 222, distance: 40.1
click at [83, 222] on div ".a-20{fill:#fff;} Hire an Expert Nutrition Facts Labeling Recipes Costs Custom …" at bounding box center [330, 201] width 660 height 403
type input "1000"
click at [351, 309] on button "Save" at bounding box center [373, 317] width 44 height 17
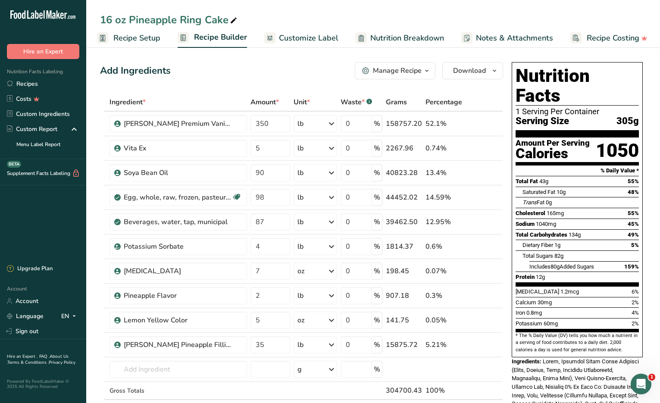
click at [148, 36] on span "Recipe Setup" at bounding box center [136, 38] width 47 height 12
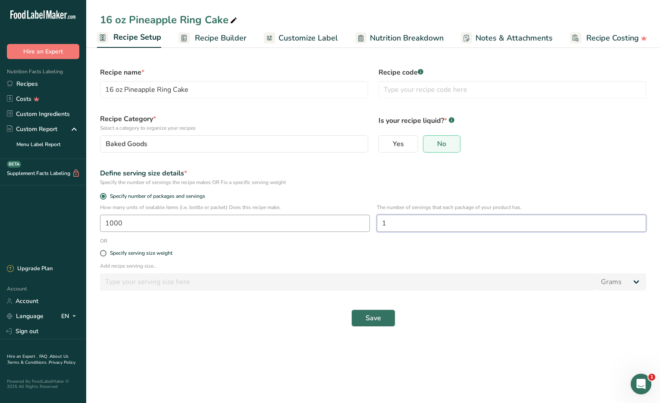
drag, startPoint x: 392, startPoint y: 220, endPoint x: 345, endPoint y: 218, distance: 47.1
click at [345, 218] on div "How many units of sealable items (i.e. bottle or packet) Does this recipe make.…" at bounding box center [373, 220] width 556 height 34
type input "8"
click at [361, 316] on button "Save" at bounding box center [373, 317] width 44 height 17
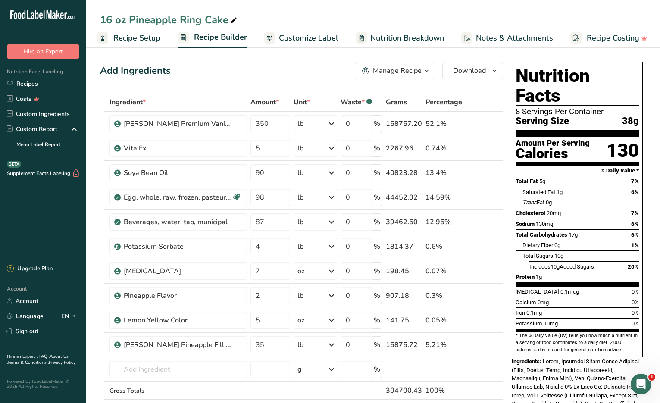
click at [155, 41] on span "Recipe Setup" at bounding box center [136, 38] width 47 height 12
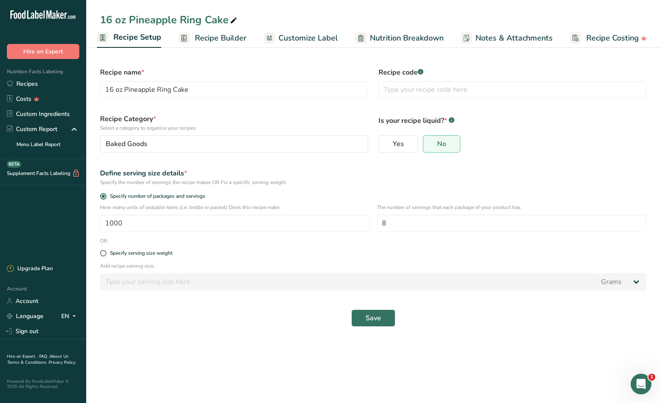
click at [216, 39] on span "Recipe Builder" at bounding box center [221, 38] width 52 height 12
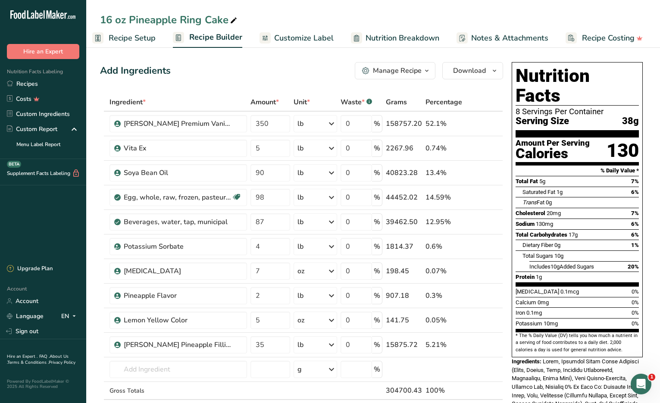
click at [299, 37] on span "Customize Label" at bounding box center [303, 38] width 59 height 12
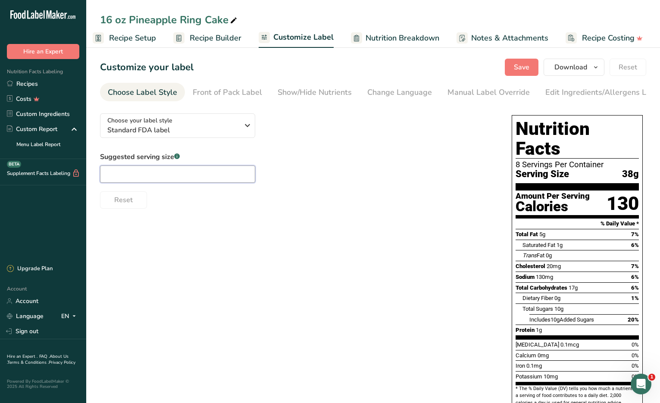
click at [128, 178] on input "text" at bounding box center [177, 174] width 155 height 17
type input "2 oz"
click at [216, 93] on div "Front of Pack Label" at bounding box center [227, 93] width 69 height 12
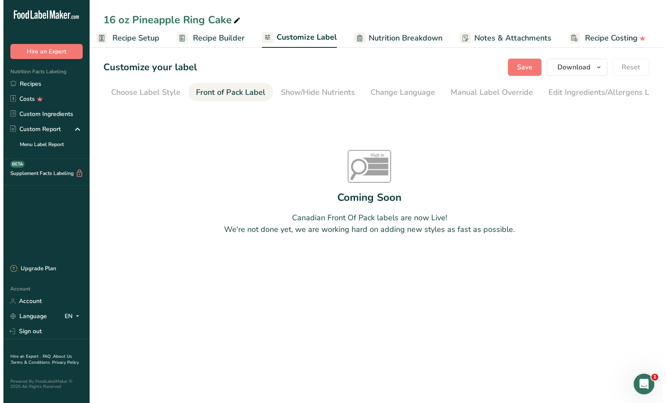
scroll to position [0, 87]
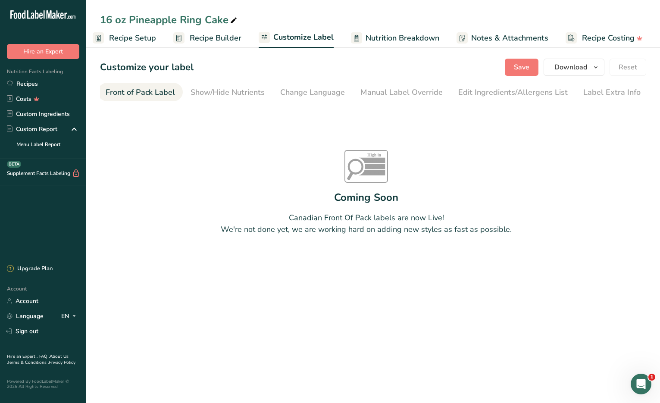
click at [142, 91] on div "Front of Pack Label" at bounding box center [140, 93] width 69 height 12
click at [286, 36] on span "Customize Label" at bounding box center [303, 37] width 60 height 12
click at [211, 41] on span "Recipe Builder" at bounding box center [216, 38] width 52 height 12
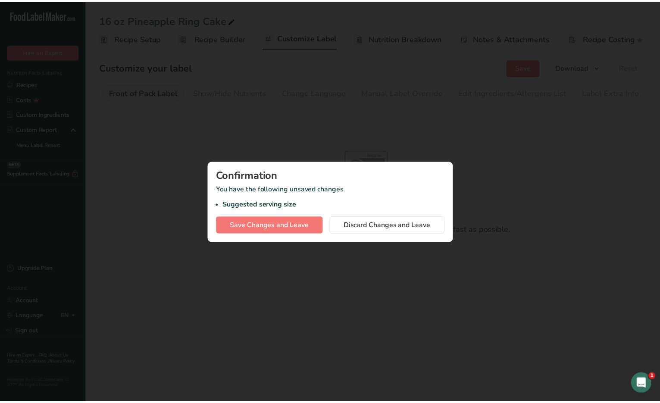
scroll to position [0, 15]
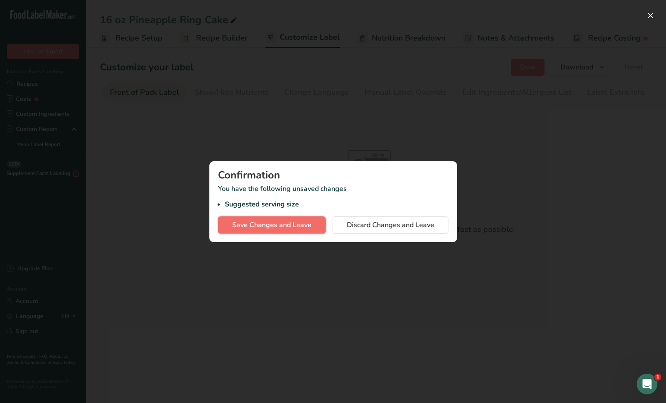
click at [300, 229] on span "Save Changes and Leave" at bounding box center [271, 225] width 79 height 10
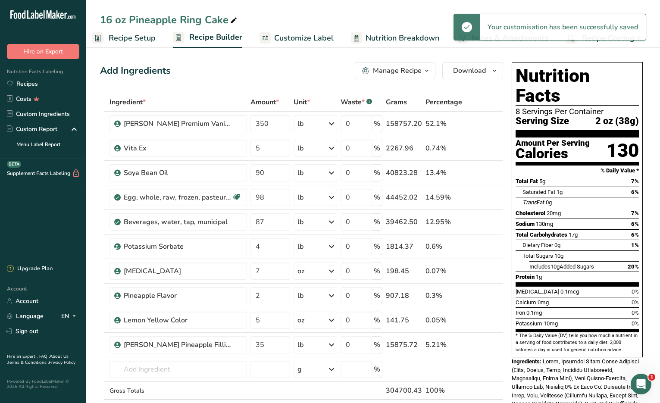
click at [137, 35] on span "Recipe Setup" at bounding box center [132, 38] width 47 height 12
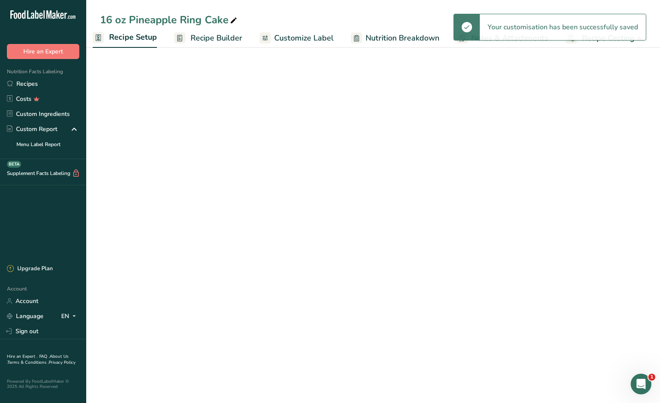
scroll to position [0, 3]
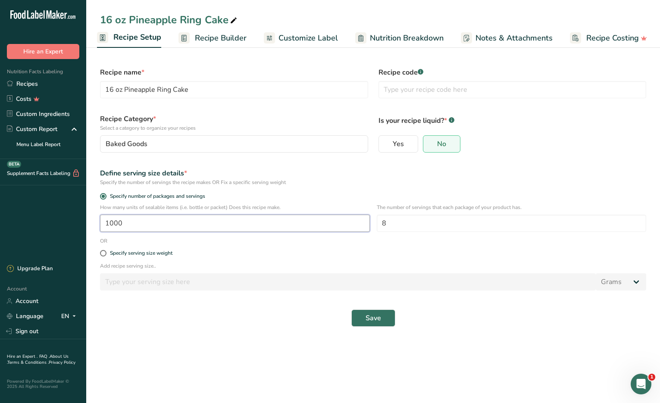
drag, startPoint x: 127, startPoint y: 225, endPoint x: 65, endPoint y: 225, distance: 62.5
click at [65, 225] on div ".a-20{fill:#fff;} Hire an Expert Nutrition Facts Labeling Recipes Costs Custom …" at bounding box center [330, 201] width 660 height 403
type input "800"
click at [351, 309] on button "Save" at bounding box center [373, 317] width 44 height 17
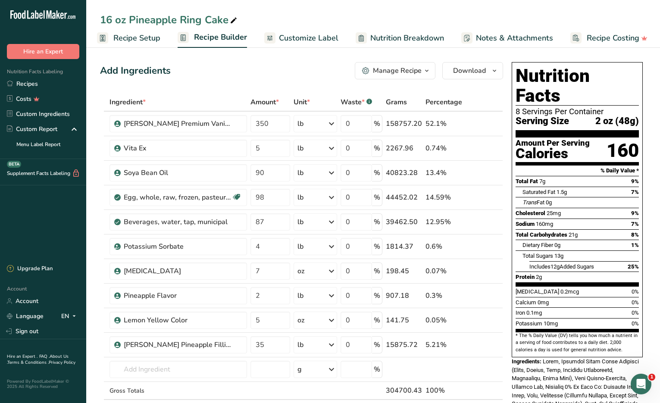
click at [133, 43] on span "Recipe Setup" at bounding box center [136, 38] width 47 height 12
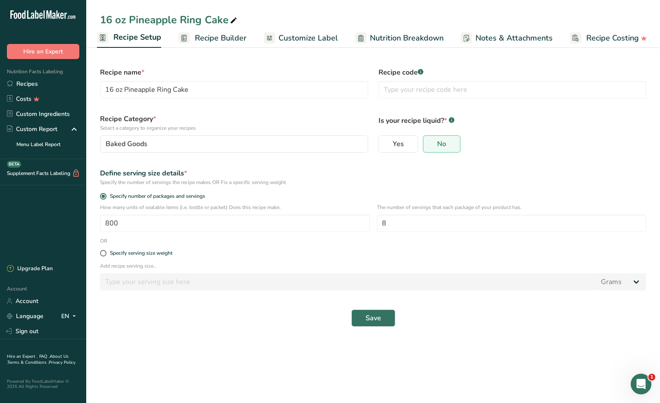
click at [219, 40] on span "Recipe Builder" at bounding box center [221, 38] width 52 height 12
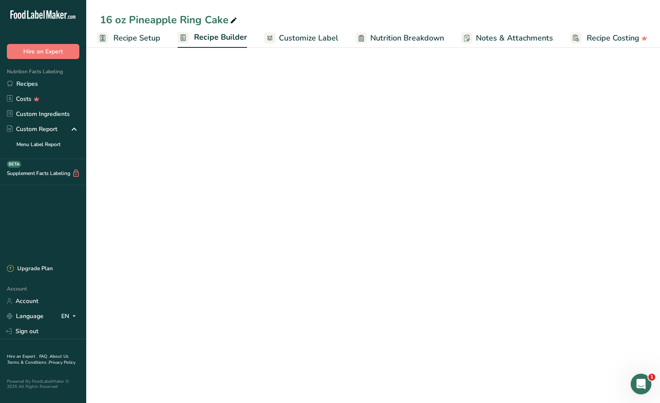
scroll to position [0, 21]
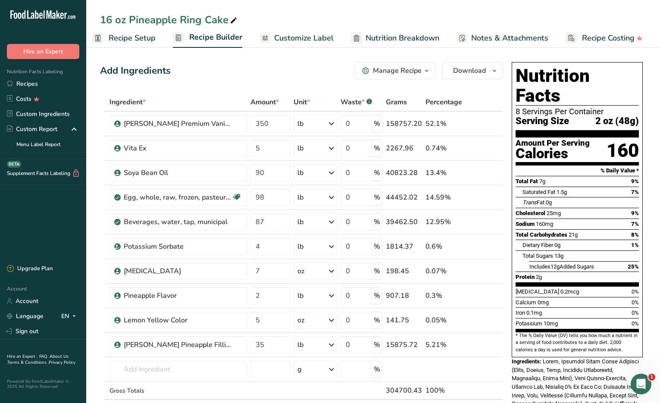
click at [131, 36] on span "Recipe Setup" at bounding box center [132, 38] width 47 height 12
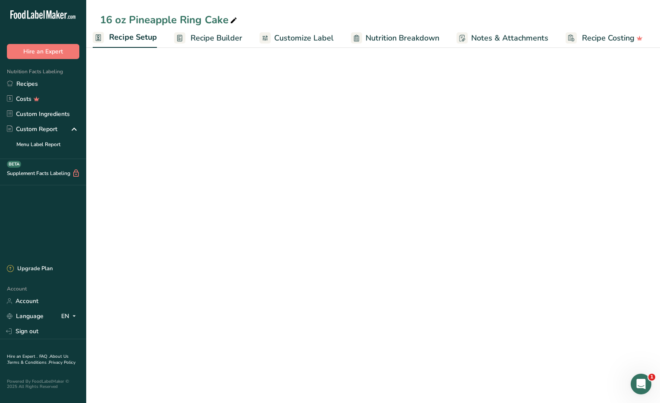
scroll to position [0, 3]
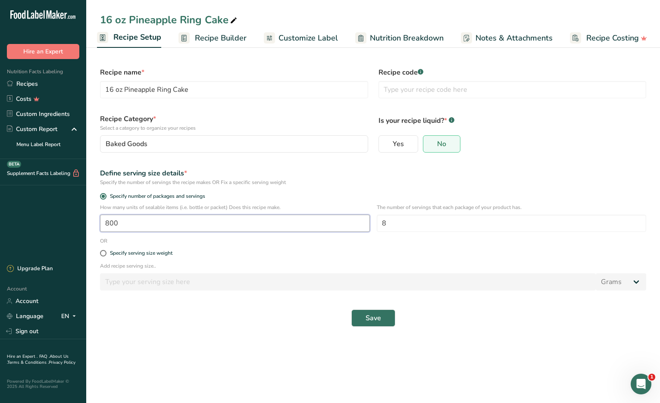
click at [119, 222] on input "800" at bounding box center [235, 223] width 270 height 17
click at [109, 222] on input "800" at bounding box center [235, 223] width 270 height 17
type input "700"
click at [351, 309] on button "Save" at bounding box center [373, 317] width 44 height 17
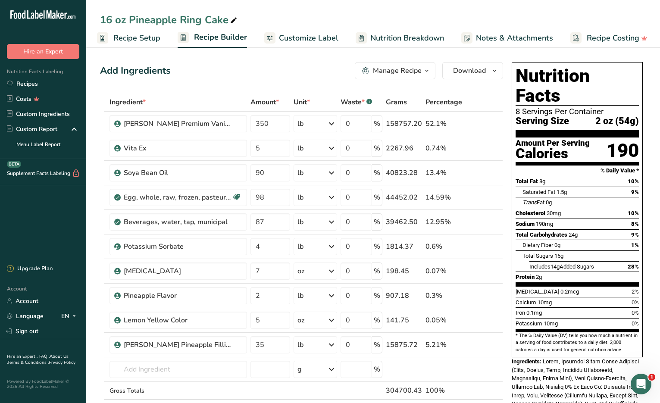
click at [151, 39] on span "Recipe Setup" at bounding box center [136, 38] width 47 height 12
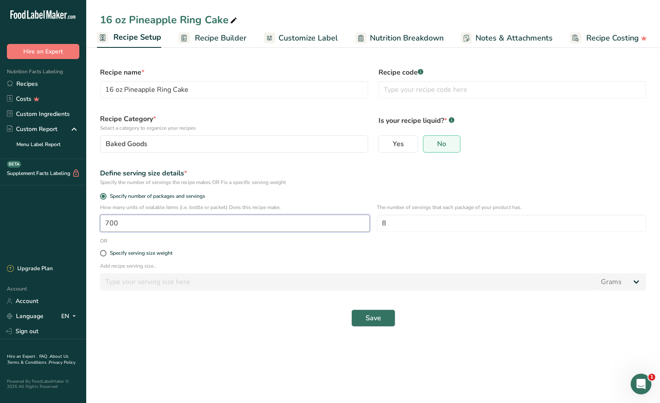
drag, startPoint x: 106, startPoint y: 223, endPoint x: 112, endPoint y: 223, distance: 5.6
click at [112, 223] on input "700" at bounding box center [235, 223] width 270 height 17
type input "650"
click at [351, 309] on button "Save" at bounding box center [373, 317] width 44 height 17
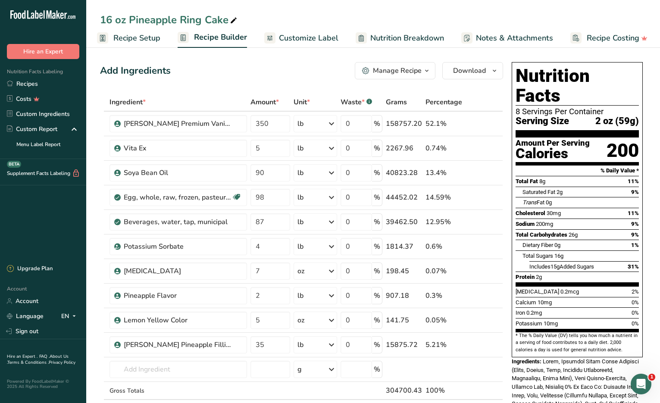
click at [142, 38] on span "Recipe Setup" at bounding box center [136, 38] width 47 height 12
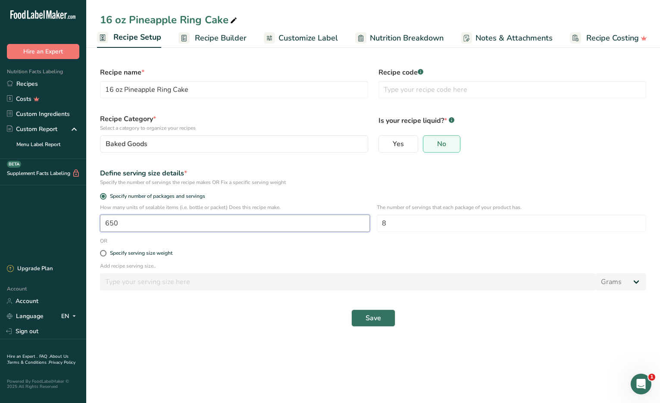
click at [109, 226] on input "650" at bounding box center [235, 223] width 270 height 17
type input "660"
click at [351, 309] on button "Save" at bounding box center [373, 317] width 44 height 17
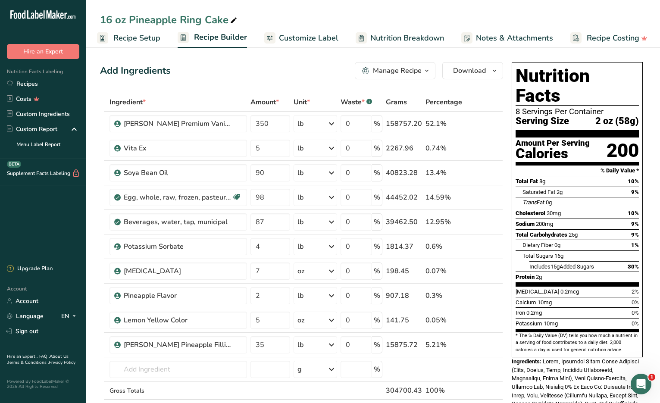
click at [150, 36] on span "Recipe Setup" at bounding box center [136, 38] width 47 height 12
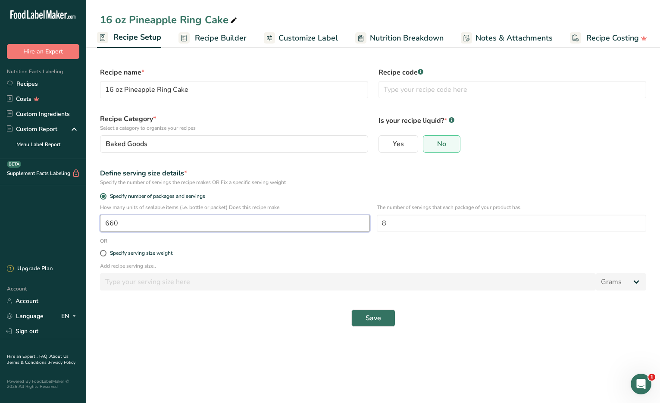
click at [113, 223] on input "660" at bounding box center [235, 223] width 270 height 17
type input "670"
click at [351, 309] on button "Save" at bounding box center [373, 317] width 44 height 17
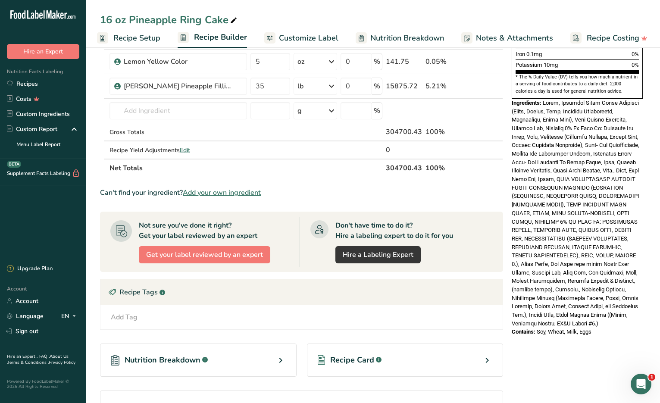
scroll to position [86, 0]
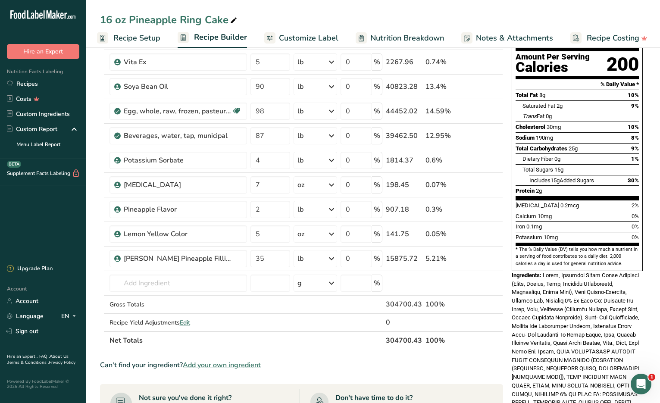
drag, startPoint x: 34, startPoint y: 82, endPoint x: 308, endPoint y: 18, distance: 281.1
click at [34, 82] on link "Recipes" at bounding box center [43, 83] width 86 height 15
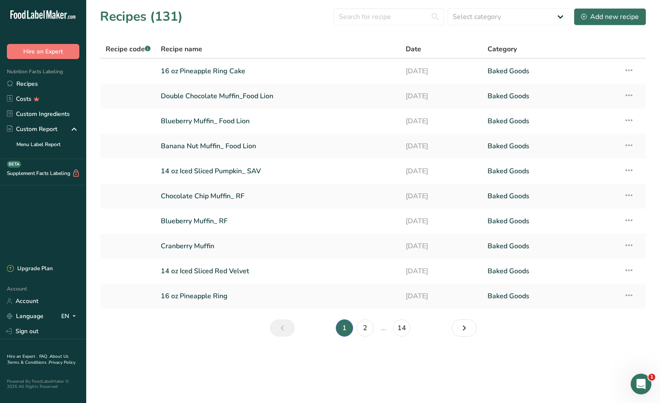
drag, startPoint x: 264, startPoint y: 22, endPoint x: 313, endPoint y: 17, distance: 49.9
click at [264, 22] on div "Recipes (131) Select category All Baked Goods [GEOGRAPHIC_DATA] Confectionery C…" at bounding box center [373, 16] width 546 height 19
click at [353, 14] on input "text" at bounding box center [389, 16] width 110 height 17
type input "pinapple"
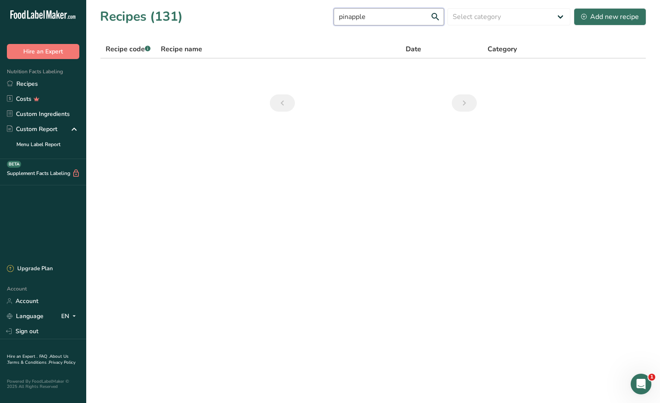
click at [377, 18] on input "pinapple" at bounding box center [389, 16] width 110 height 17
click at [350, 19] on input "pinapple" at bounding box center [389, 16] width 110 height 17
drag, startPoint x: 383, startPoint y: 14, endPoint x: 305, endPoint y: 16, distance: 78.0
click at [305, 16] on div "Recipes (131) pinapple Select category All Baked Goods [GEOGRAPHIC_DATA] Confec…" at bounding box center [373, 16] width 546 height 19
click at [34, 84] on link "Recipes" at bounding box center [43, 83] width 86 height 15
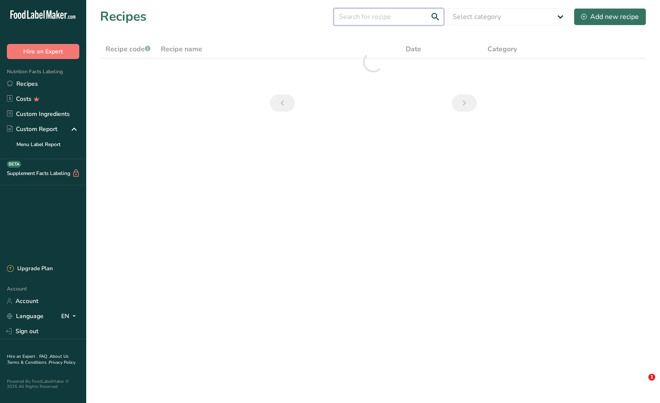
click at [402, 14] on input "text" at bounding box center [389, 16] width 110 height 17
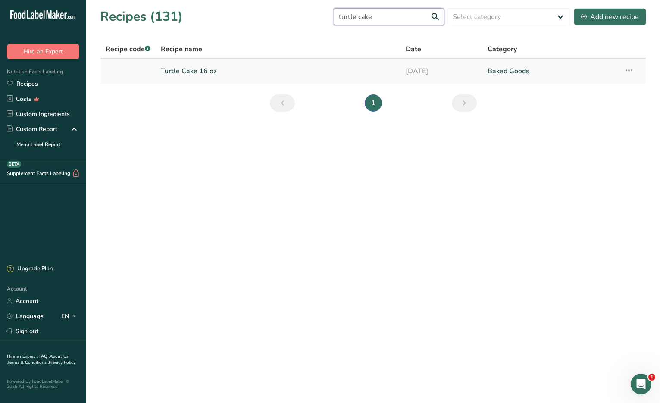
type input "turtle cake"
click at [221, 78] on link "Turtle Cake 16 oz" at bounding box center [278, 71] width 234 height 18
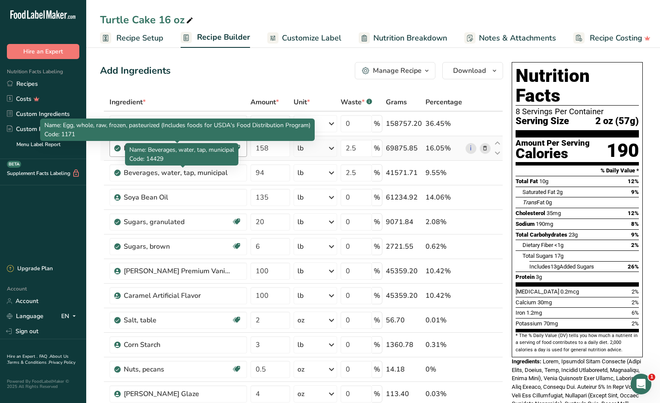
click at [123, 147] on div "Egg, whole, raw, frozen, pasteurized (Includes foods for USDA's Food Distributi…" at bounding box center [177, 148] width 137 height 17
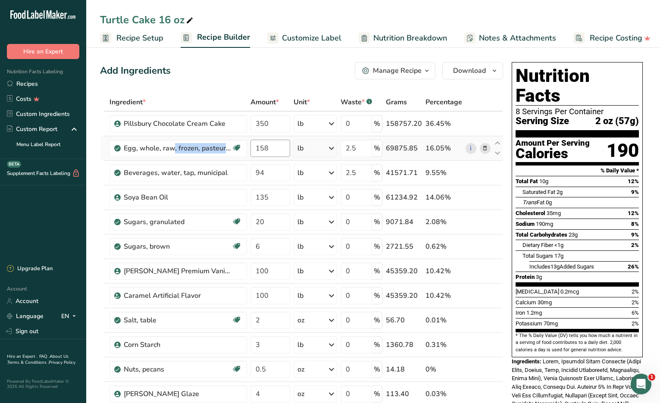
drag, startPoint x: 124, startPoint y: 147, endPoint x: 262, endPoint y: 149, distance: 138.4
click at [262, 149] on tr "Egg, whole, raw, frozen, pasteurized (Includes foods for USDA's Food Distributi…" at bounding box center [301, 148] width 402 height 25
copy div "Egg, whole, raw, frozen, pasteurized (Includes foods for USDA's Food Distributi…"
click at [130, 41] on span "Recipe Setup" at bounding box center [139, 38] width 47 height 12
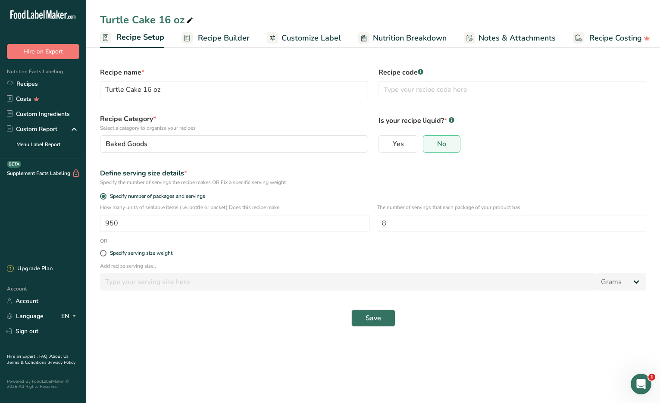
scroll to position [0, 3]
click at [226, 35] on span "Recipe Builder" at bounding box center [221, 38] width 52 height 12
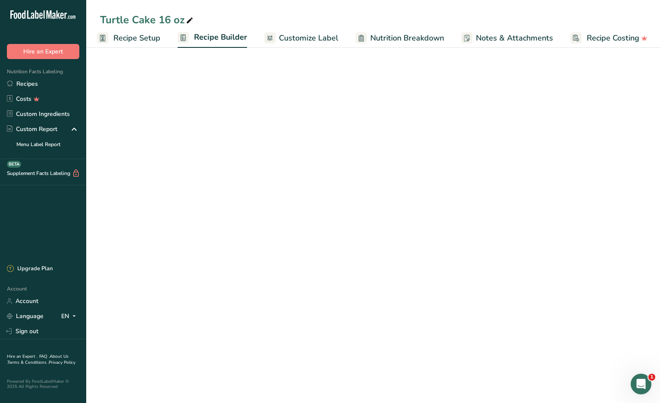
scroll to position [0, 4]
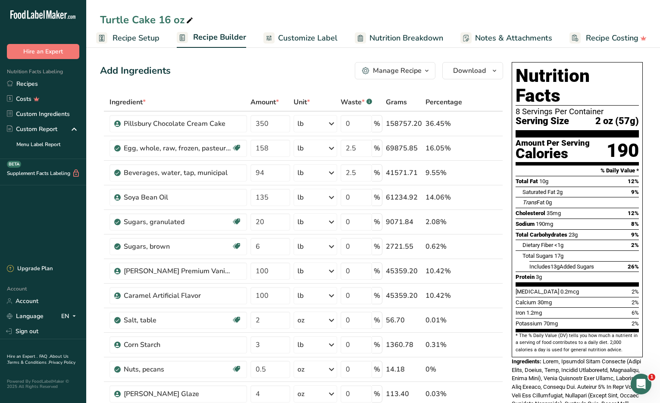
click at [160, 39] on ul "Recipe Setup Recipe Builder Customize Label Nutrition Breakdown Notes & Attachm…" at bounding box center [372, 38] width 581 height 20
click at [148, 41] on span "Recipe Setup" at bounding box center [135, 38] width 47 height 12
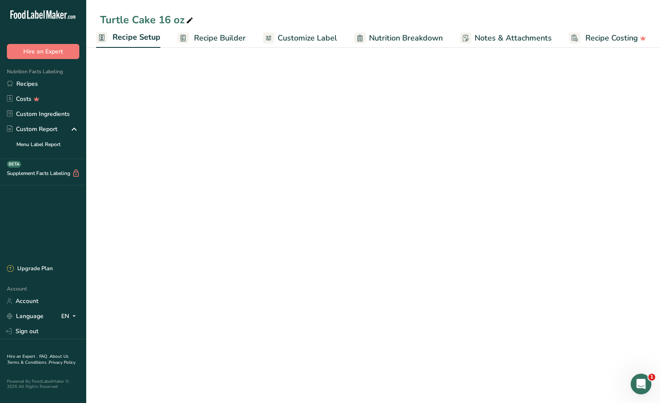
scroll to position [0, 3]
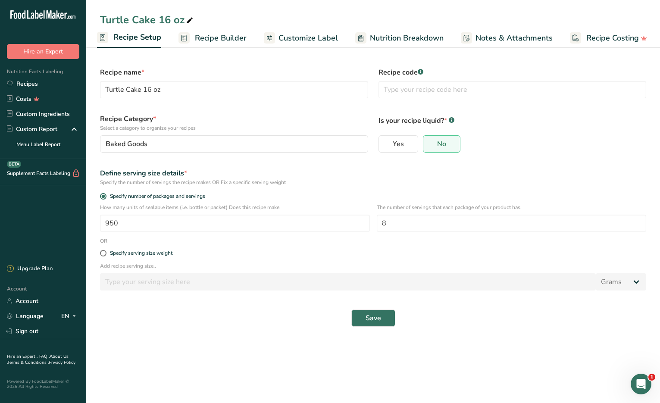
click at [296, 35] on span "Customize Label" at bounding box center [307, 38] width 59 height 12
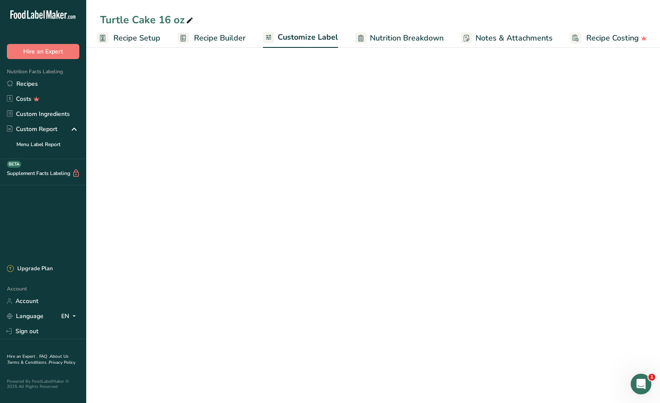
scroll to position [0, 4]
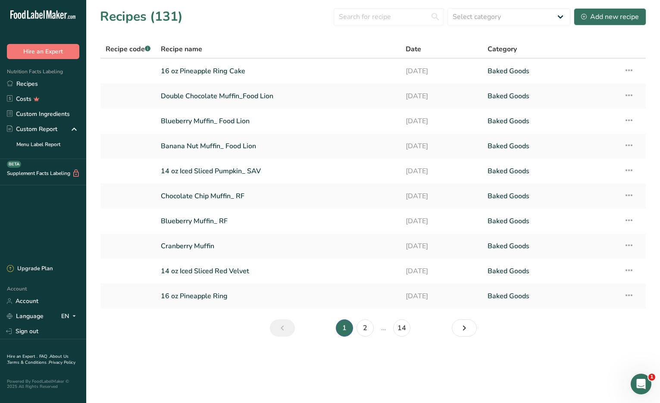
click at [316, 18] on div "Recipes (131) Select category All Baked Goods [GEOGRAPHIC_DATA] Confectionery C…" at bounding box center [373, 16] width 546 height 19
click at [383, 19] on input "text" at bounding box center [389, 16] width 110 height 17
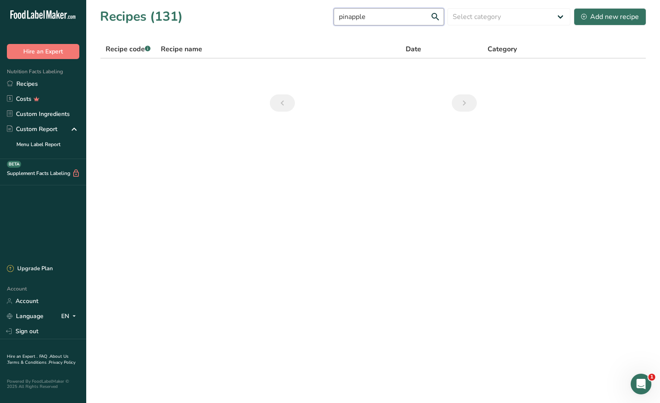
click at [356, 17] on input "pinapple" at bounding box center [389, 16] width 110 height 17
type input "pineapple"
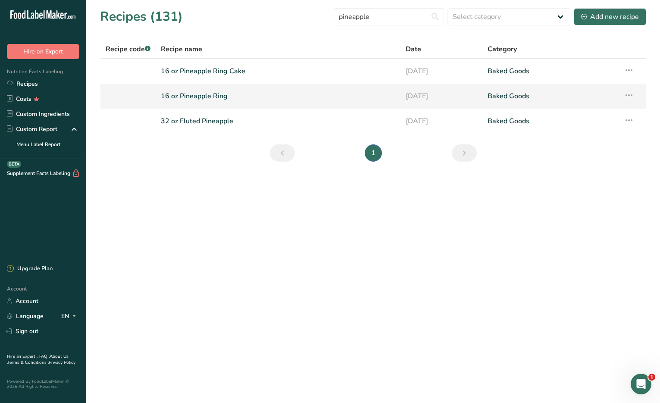
click at [631, 94] on icon at bounding box center [629, 95] width 10 height 16
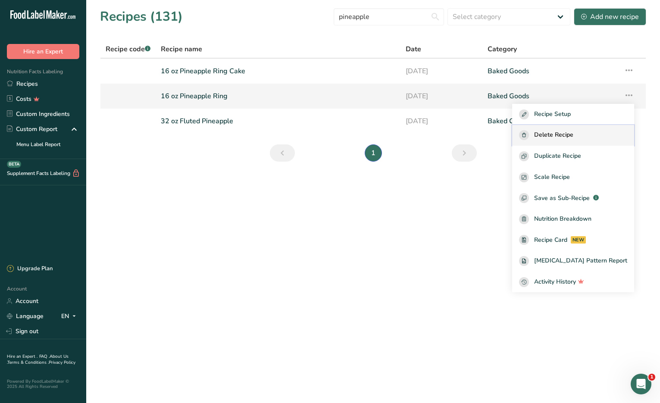
click at [573, 133] on span "Delete Recipe" at bounding box center [553, 135] width 39 height 10
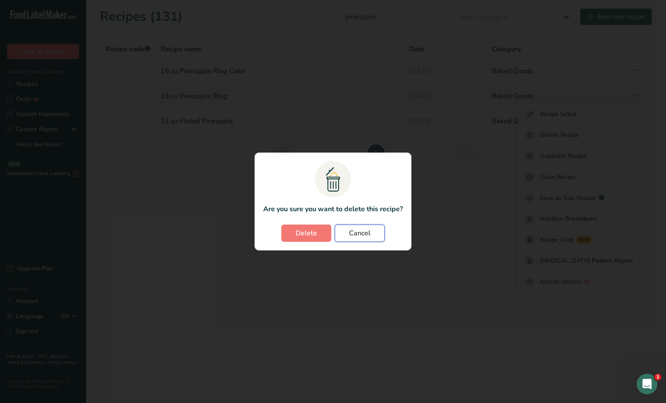
click at [355, 234] on span "Cancel" at bounding box center [360, 233] width 22 height 10
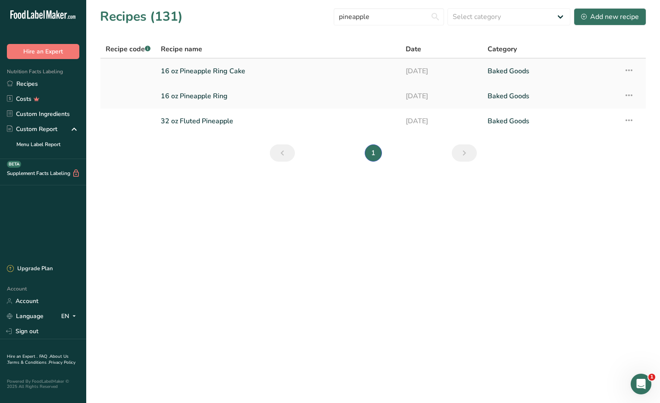
click at [252, 73] on link "16 oz Pineapple Ring Cake" at bounding box center [278, 71] width 234 height 18
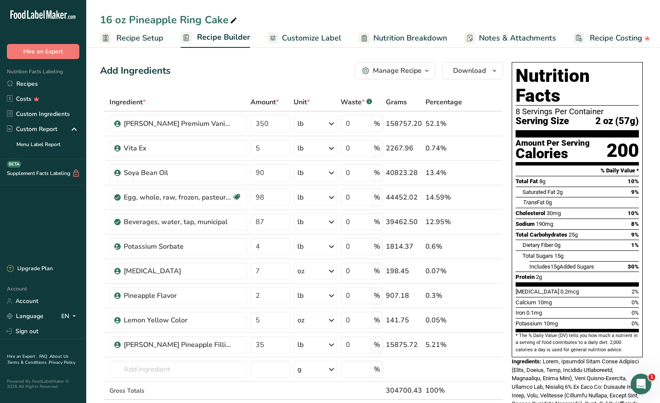
click at [327, 75] on div "Add Ingredients Manage Recipe Delete Recipe Duplicate Recipe Scale Recipe Save …" at bounding box center [301, 70] width 403 height 17
click at [129, 33] on span "Recipe Setup" at bounding box center [139, 38] width 47 height 12
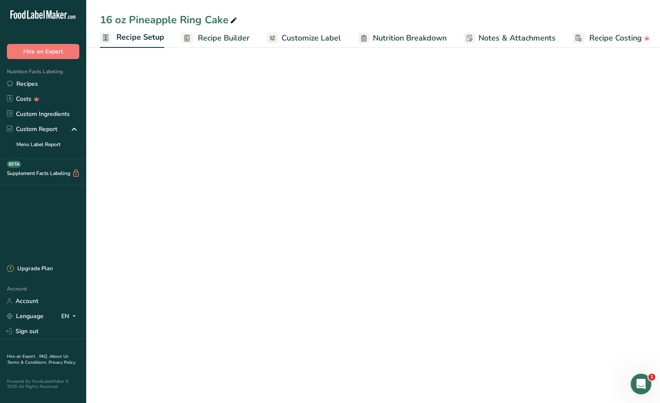
scroll to position [0, 3]
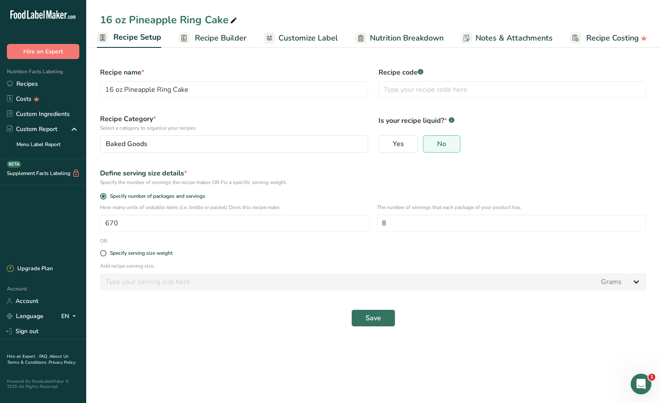
click at [216, 38] on span "Recipe Builder" at bounding box center [221, 38] width 52 height 12
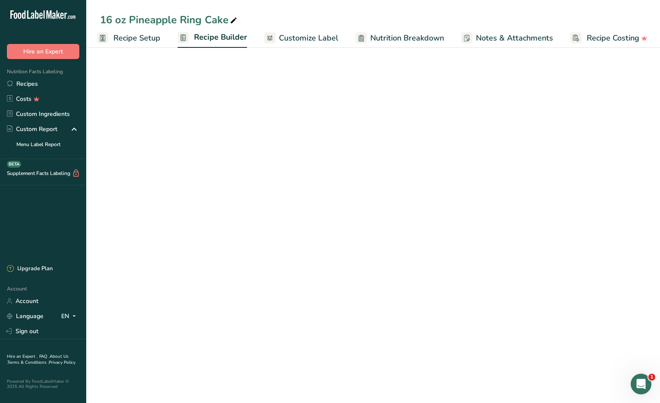
scroll to position [0, 4]
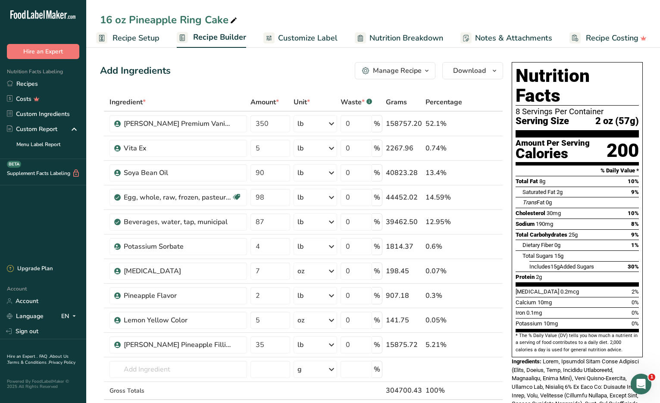
click at [131, 39] on span "Recipe Setup" at bounding box center [135, 38] width 47 height 12
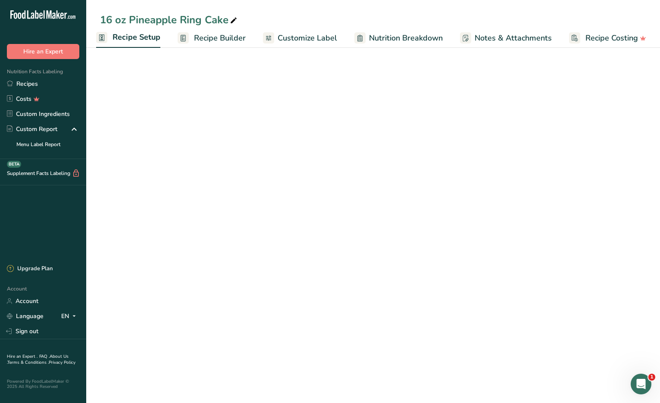
scroll to position [0, 3]
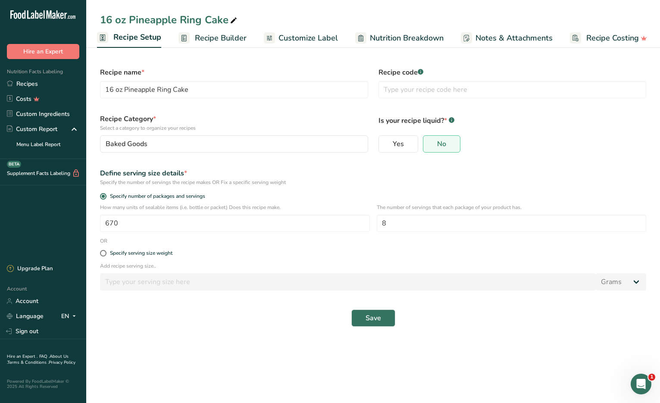
click at [205, 37] on span "Recipe Builder" at bounding box center [221, 38] width 52 height 12
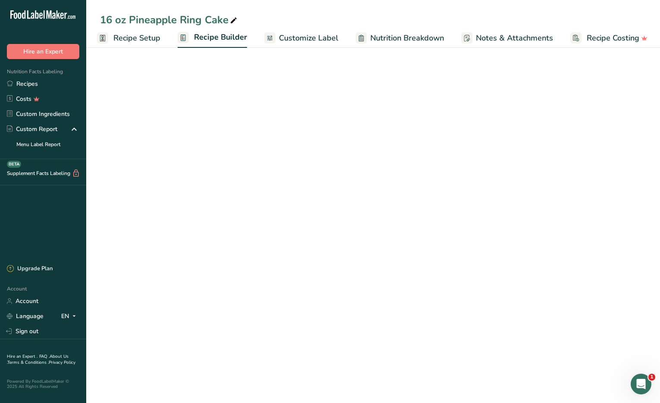
scroll to position [0, 4]
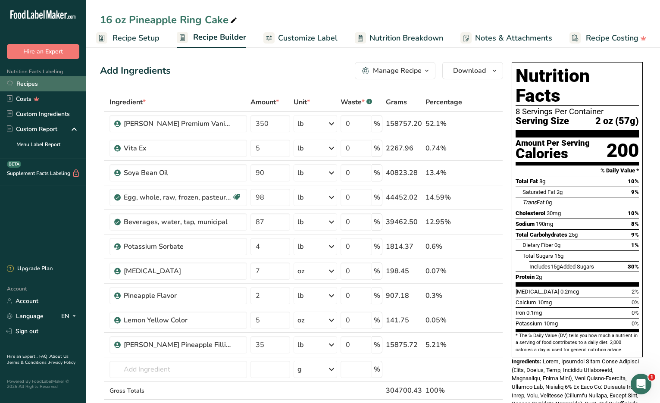
click at [23, 84] on link "Recipes" at bounding box center [43, 83] width 86 height 15
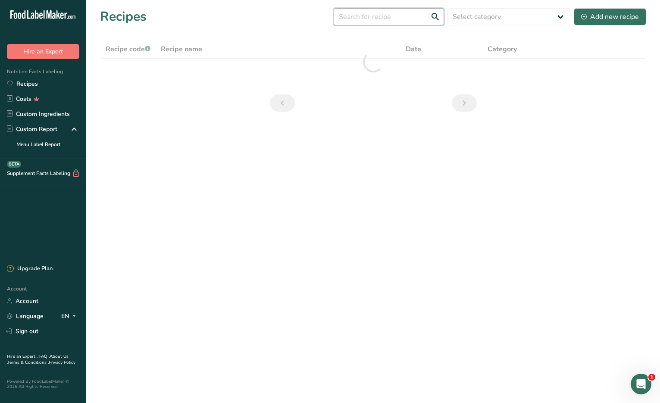
click at [425, 19] on input "text" at bounding box center [389, 16] width 110 height 17
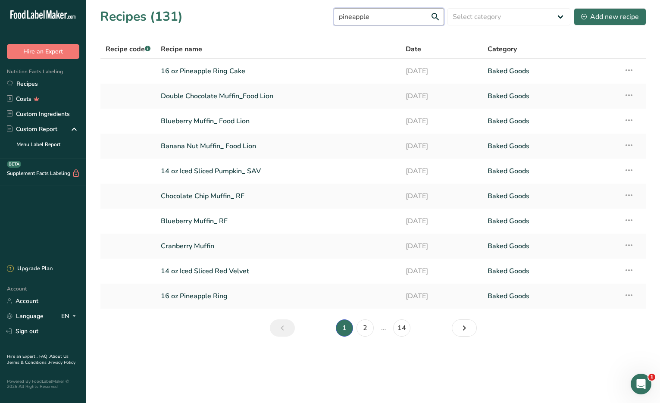
type input "pineapple"
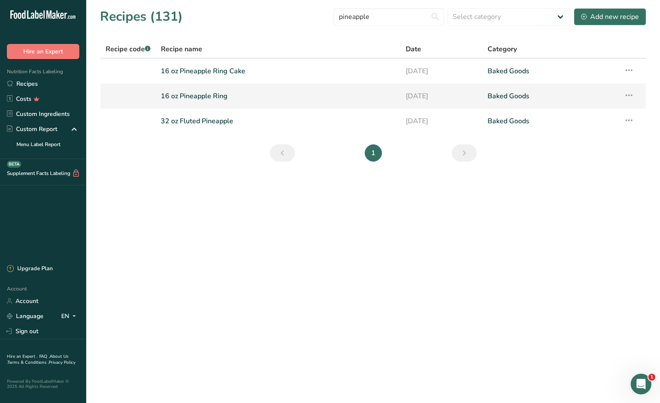
click at [282, 97] on link "16 oz Pineapple Ring" at bounding box center [278, 96] width 234 height 18
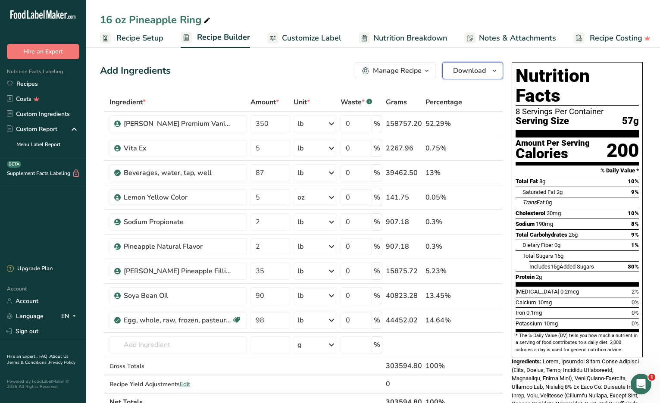
click at [493, 75] on icon "button" at bounding box center [494, 71] width 7 height 11
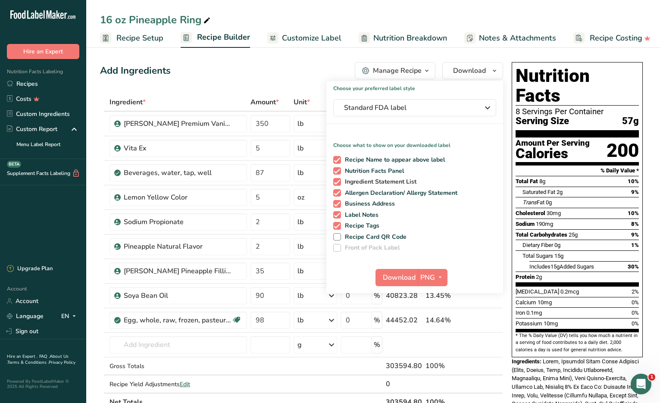
click at [336, 181] on span at bounding box center [337, 182] width 8 height 8
click at [336, 181] on input "Ingredient Statement List" at bounding box center [336, 182] width 6 height 6
checkbox input "false"
click at [337, 193] on span at bounding box center [337, 193] width 8 height 8
click at [337, 193] on input "Allergen Declaration/ Allergy Statement" at bounding box center [336, 193] width 6 height 6
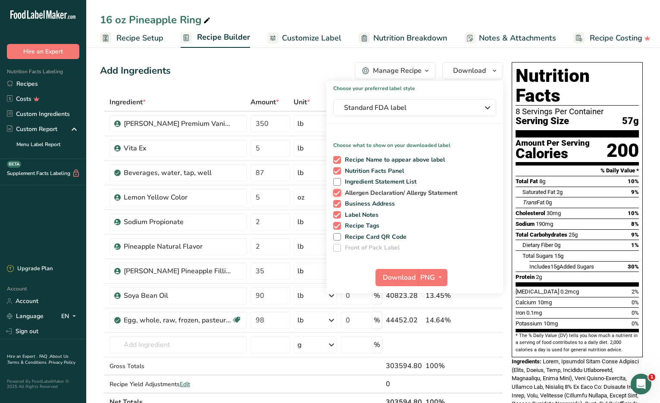
checkbox input "false"
click at [334, 202] on span at bounding box center [337, 204] width 8 height 8
click at [334, 202] on input "Business Address" at bounding box center [336, 204] width 6 height 6
checkbox input "false"
click at [334, 212] on span at bounding box center [337, 215] width 8 height 8
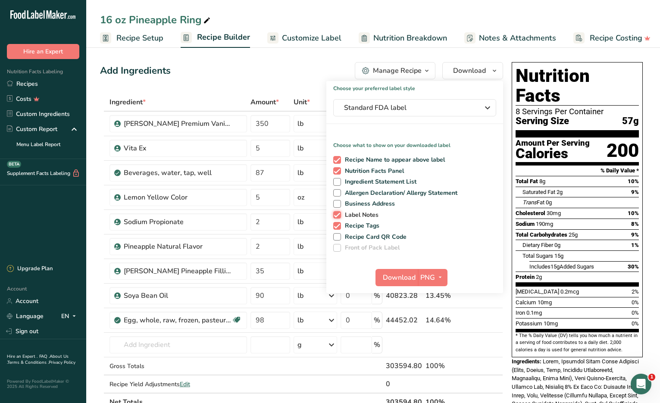
click at [334, 212] on input "Label Notes" at bounding box center [336, 215] width 6 height 6
checkbox input "false"
click at [335, 224] on span at bounding box center [337, 226] width 8 height 8
click at [335, 224] on input "Recipe Tags" at bounding box center [336, 226] width 6 height 6
checkbox input "false"
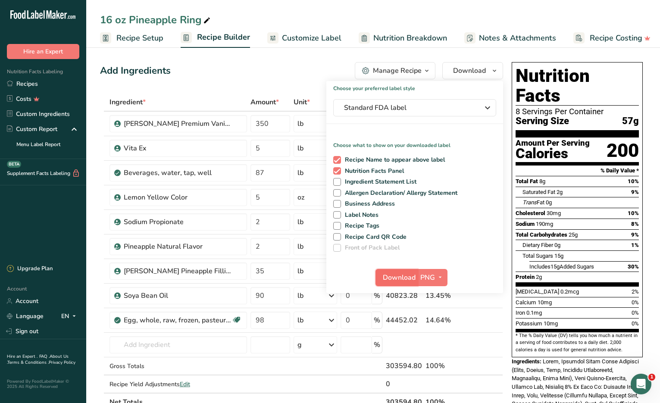
click at [390, 279] on span "Download" at bounding box center [399, 277] width 33 height 10
click at [34, 85] on link "Recipes" at bounding box center [43, 83] width 86 height 15
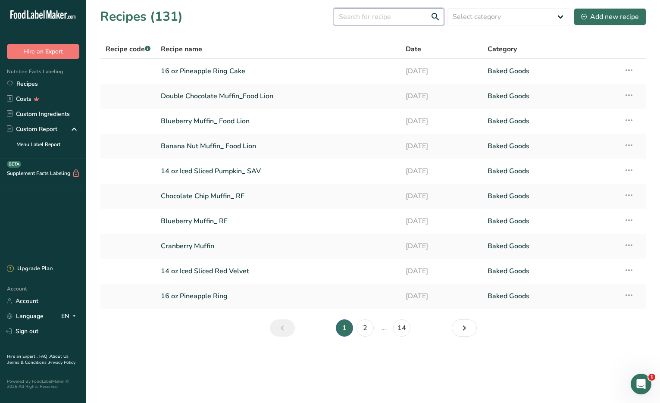
click at [416, 17] on input "text" at bounding box center [389, 16] width 110 height 17
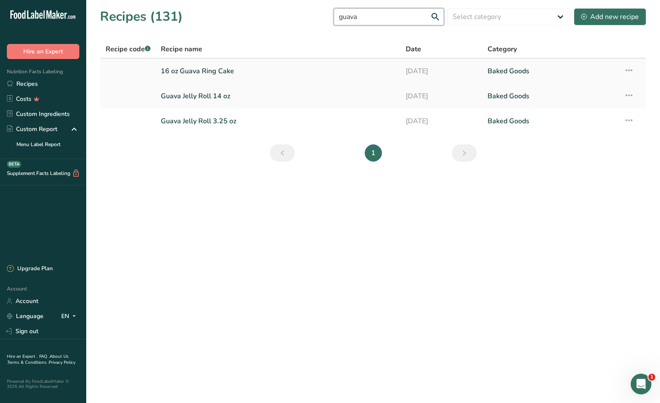
type input "guava"
click at [228, 74] on link "16 oz Guava Ring Cake" at bounding box center [278, 71] width 234 height 18
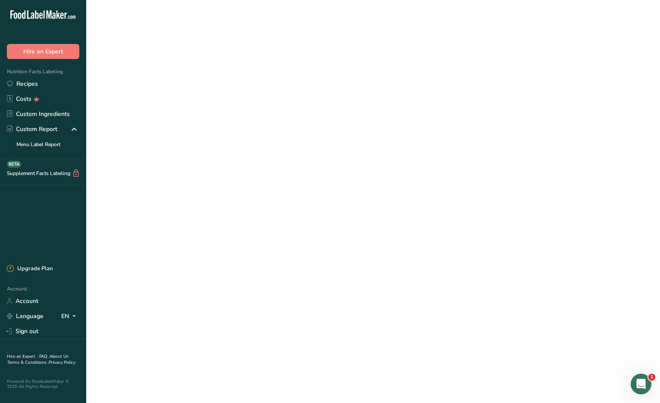
click at [228, 74] on link "16 oz Guava Ring Cake" at bounding box center [278, 71] width 234 height 18
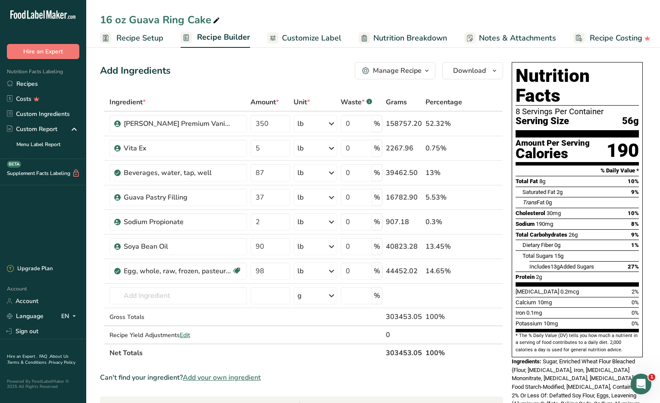
click at [140, 41] on span "Recipe Setup" at bounding box center [139, 38] width 47 height 12
click at [139, 37] on span "Recipe Setup" at bounding box center [139, 38] width 47 height 12
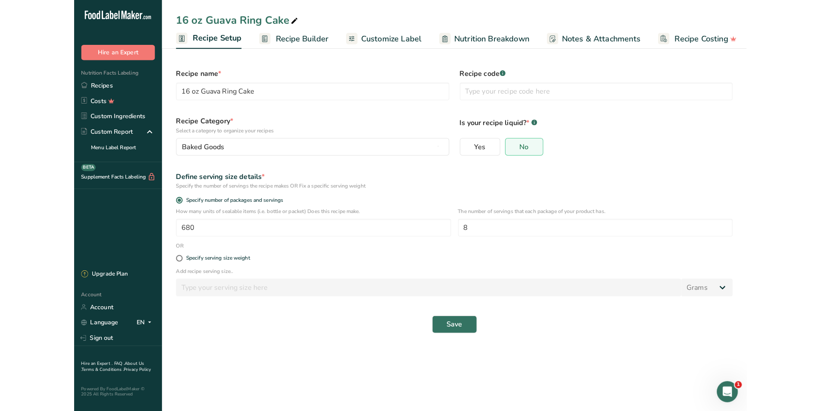
scroll to position [0, 3]
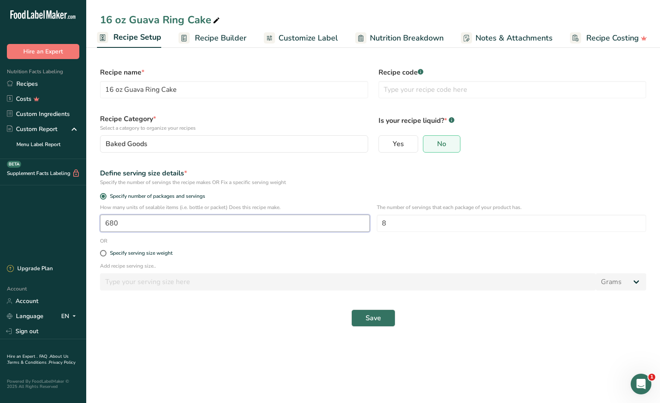
click at [110, 223] on input "680" at bounding box center [235, 223] width 270 height 17
type input "670"
click at [351, 309] on button "Save" at bounding box center [373, 317] width 44 height 17
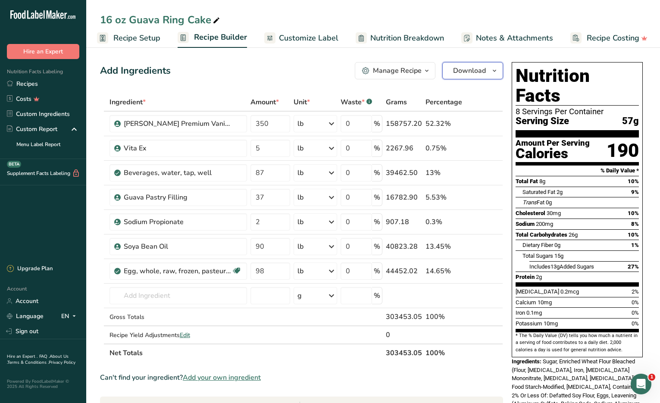
click at [480, 68] on span "Download" at bounding box center [469, 71] width 33 height 10
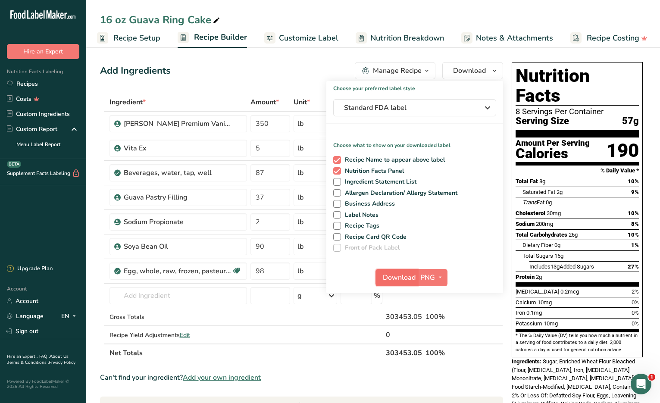
click at [409, 278] on span "Download" at bounding box center [399, 277] width 33 height 10
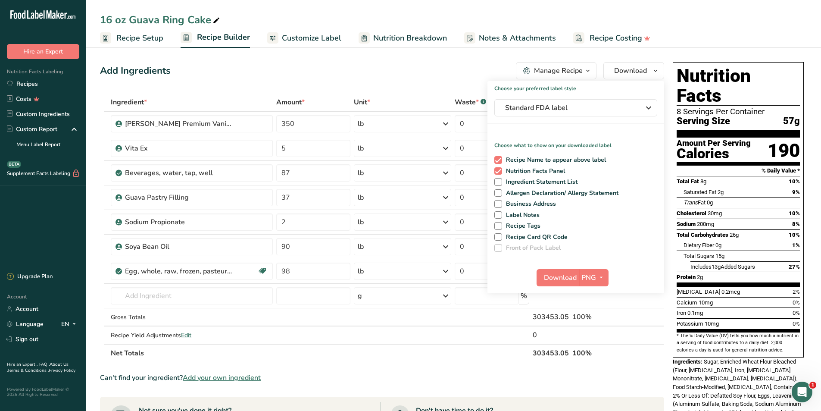
click at [293, 69] on div "Add Ingredients Manage Recipe Delete Recipe Duplicate Recipe Scale Recipe Save …" at bounding box center [382, 70] width 564 height 17
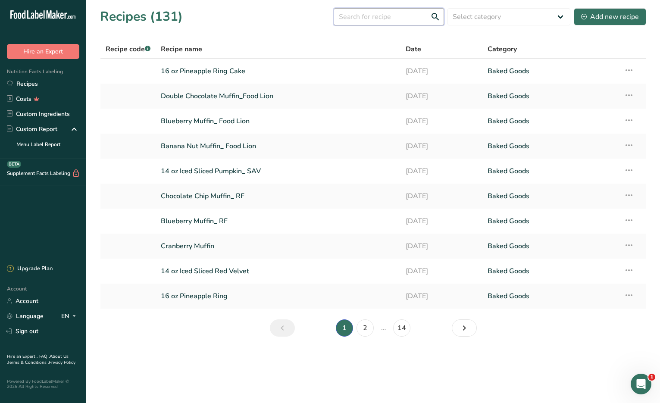
click at [400, 16] on input "text" at bounding box center [389, 16] width 110 height 17
type input "pineapple"
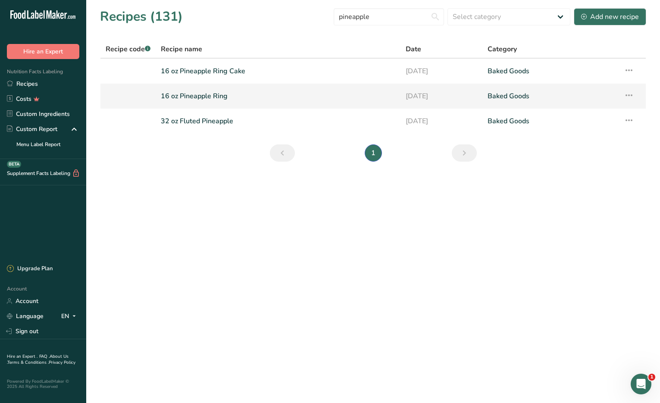
click at [213, 94] on link "16 oz Pineapple Ring" at bounding box center [278, 96] width 234 height 18
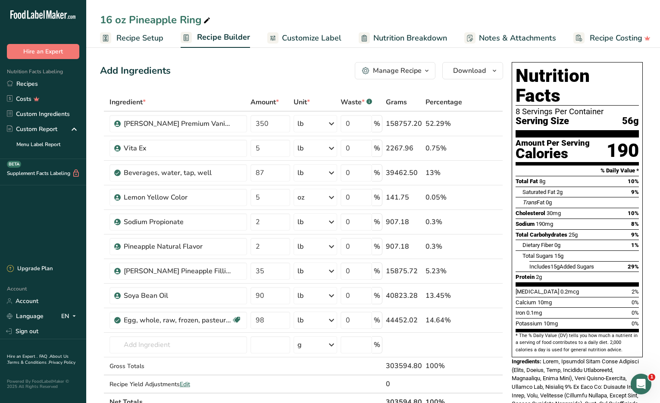
click at [140, 36] on span "Recipe Setup" at bounding box center [139, 38] width 47 height 12
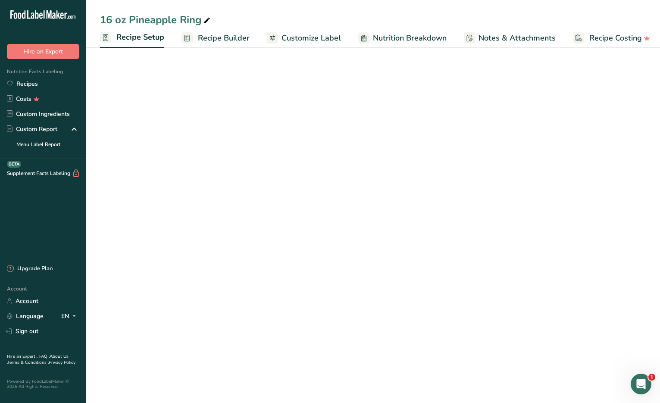
scroll to position [0, 3]
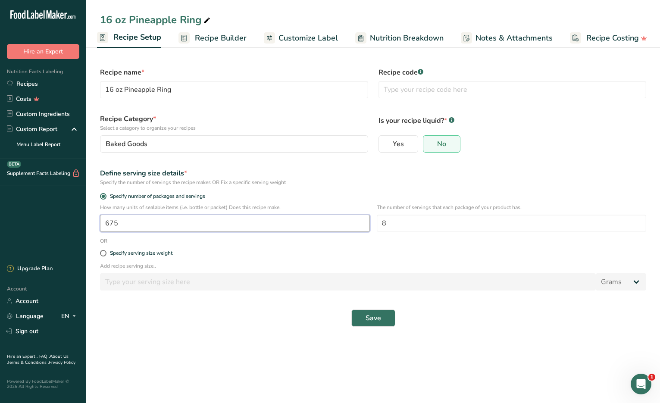
drag, startPoint x: 114, startPoint y: 224, endPoint x: 129, endPoint y: 222, distance: 15.2
click at [129, 222] on input "675" at bounding box center [235, 223] width 270 height 17
type input "670"
click at [362, 309] on div "Save" at bounding box center [373, 318] width 556 height 28
click at [212, 36] on span "Recipe Builder" at bounding box center [221, 38] width 52 height 12
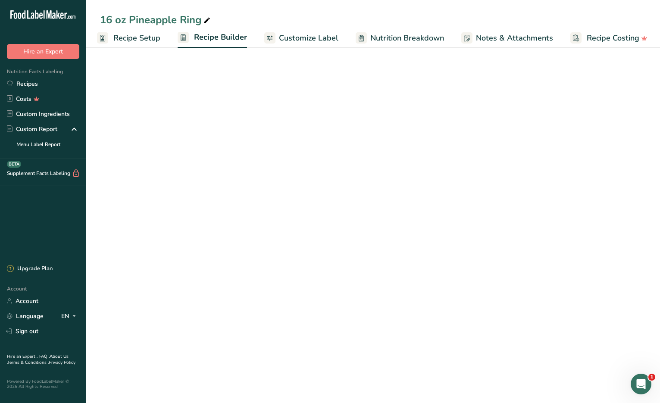
scroll to position [0, 4]
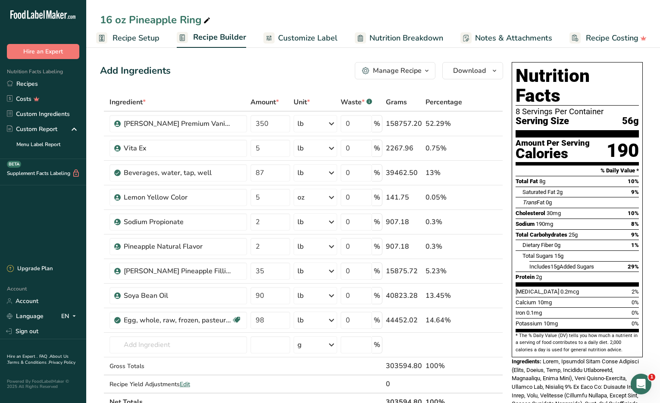
click at [146, 35] on span "Recipe Setup" at bounding box center [135, 38] width 47 height 12
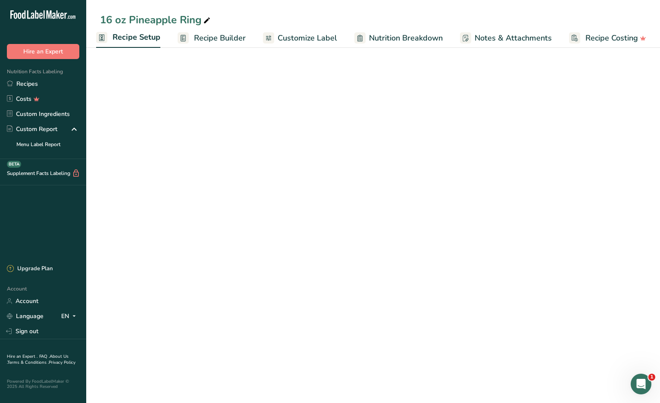
scroll to position [0, 3]
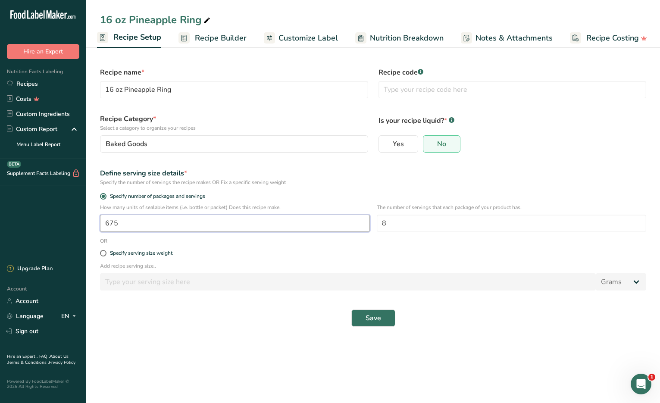
drag, startPoint x: 110, startPoint y: 222, endPoint x: 126, endPoint y: 222, distance: 16.4
click at [126, 222] on input "675" at bounding box center [235, 223] width 270 height 17
type input "680"
click at [351, 309] on button "Save" at bounding box center [373, 317] width 44 height 17
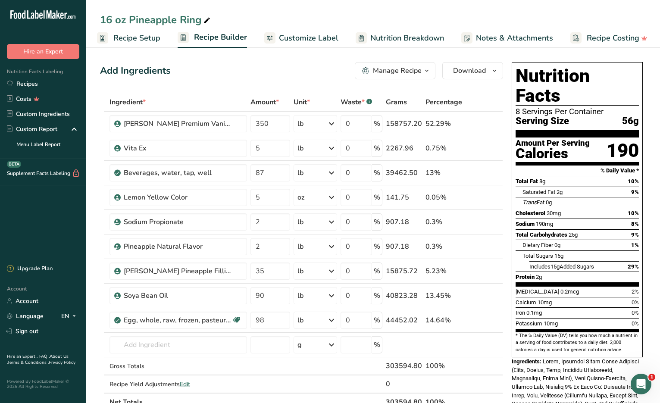
click at [141, 41] on span "Recipe Setup" at bounding box center [136, 38] width 47 height 12
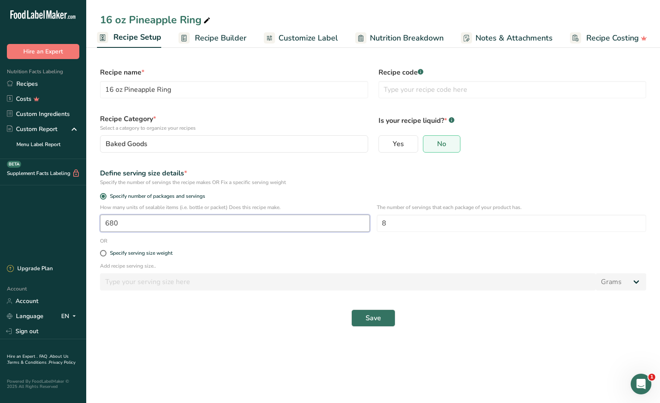
click at [112, 220] on input "680" at bounding box center [235, 223] width 270 height 17
type input "670"
click at [351, 309] on button "Save" at bounding box center [373, 317] width 44 height 17
